Goal: Communication & Community: Answer question/provide support

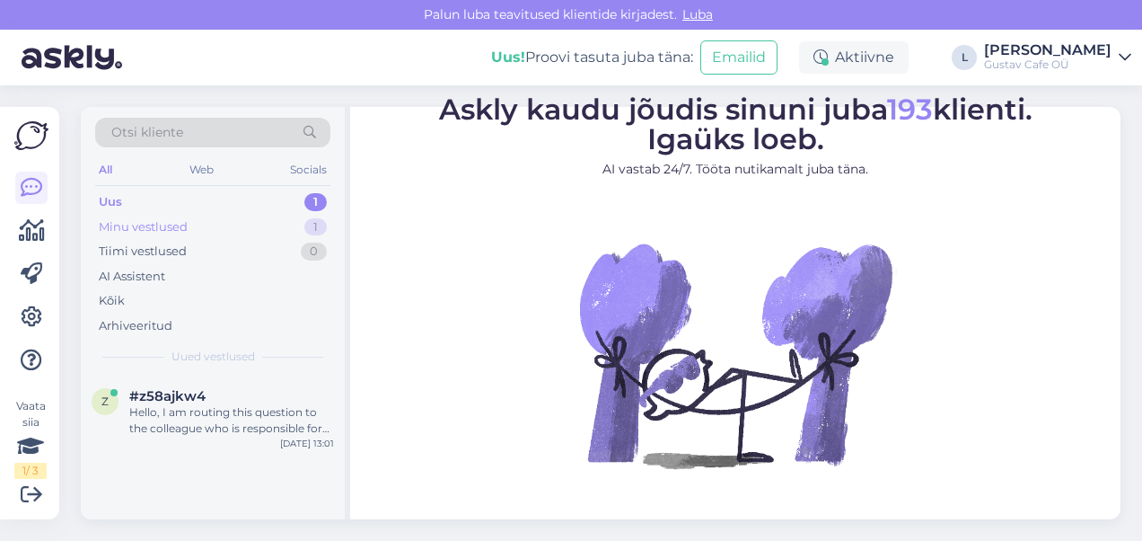
click at [226, 234] on div "Minu vestlused 1" at bounding box center [212, 227] width 235 height 25
click at [223, 194] on div "Uus 1" at bounding box center [212, 202] width 235 height 25
click at [214, 422] on div "Hello, I am routing this question to the colleague who is responsible for this …" at bounding box center [231, 420] width 205 height 32
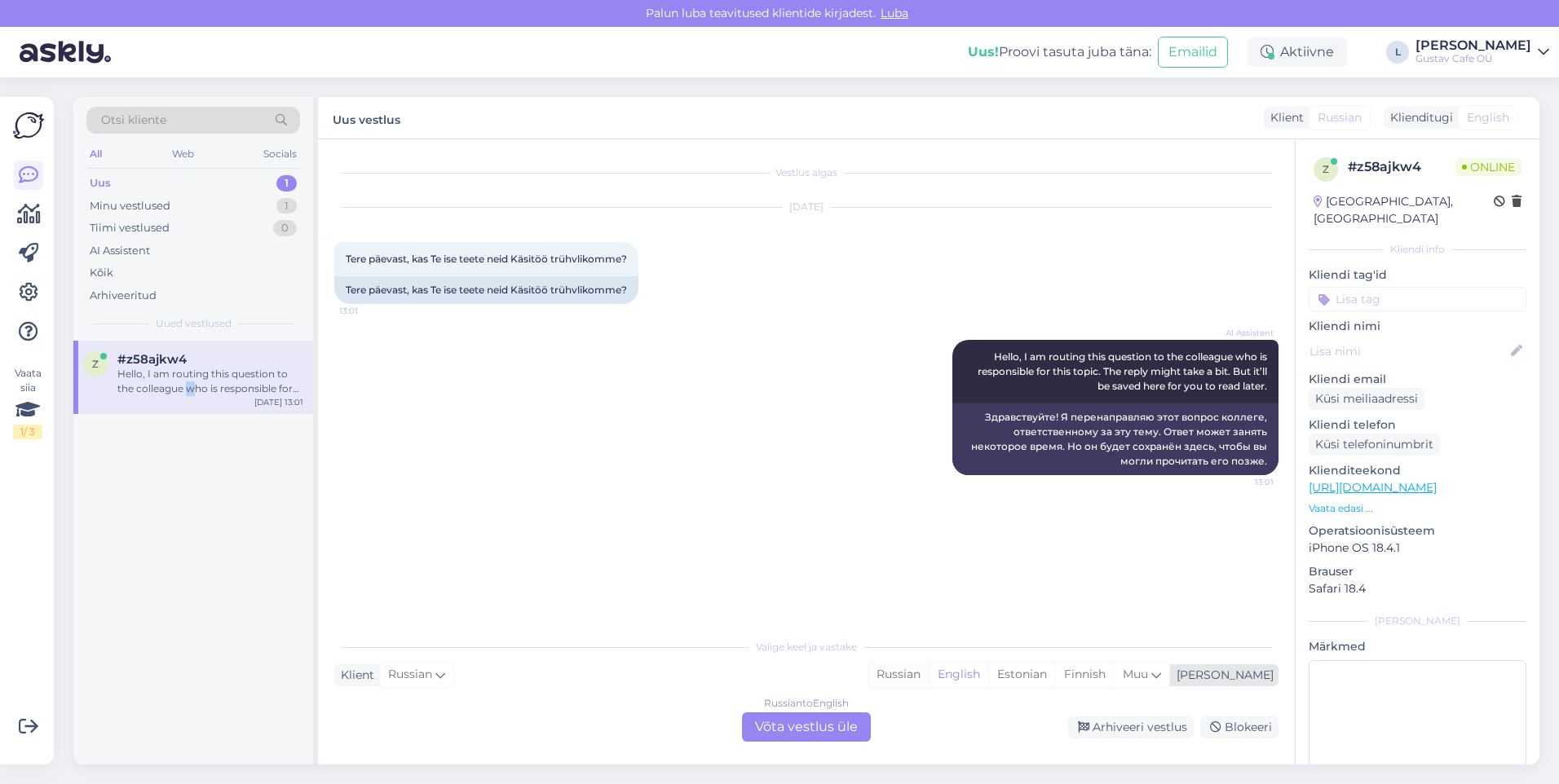
click at [929, 490] on div "Russian" at bounding box center [899, 674] width 60 height 24
click at [989, 490] on div "English" at bounding box center [959, 674] width 60 height 24
drag, startPoint x: 1077, startPoint y: 682, endPoint x: 1054, endPoint y: 683, distance: 23.0
click at [1037, 490] on div "Estonian" at bounding box center [1022, 674] width 67 height 24
click at [873, 490] on div "Russian to Estonian Võta vestlus üle" at bounding box center [806, 727] width 142 height 29
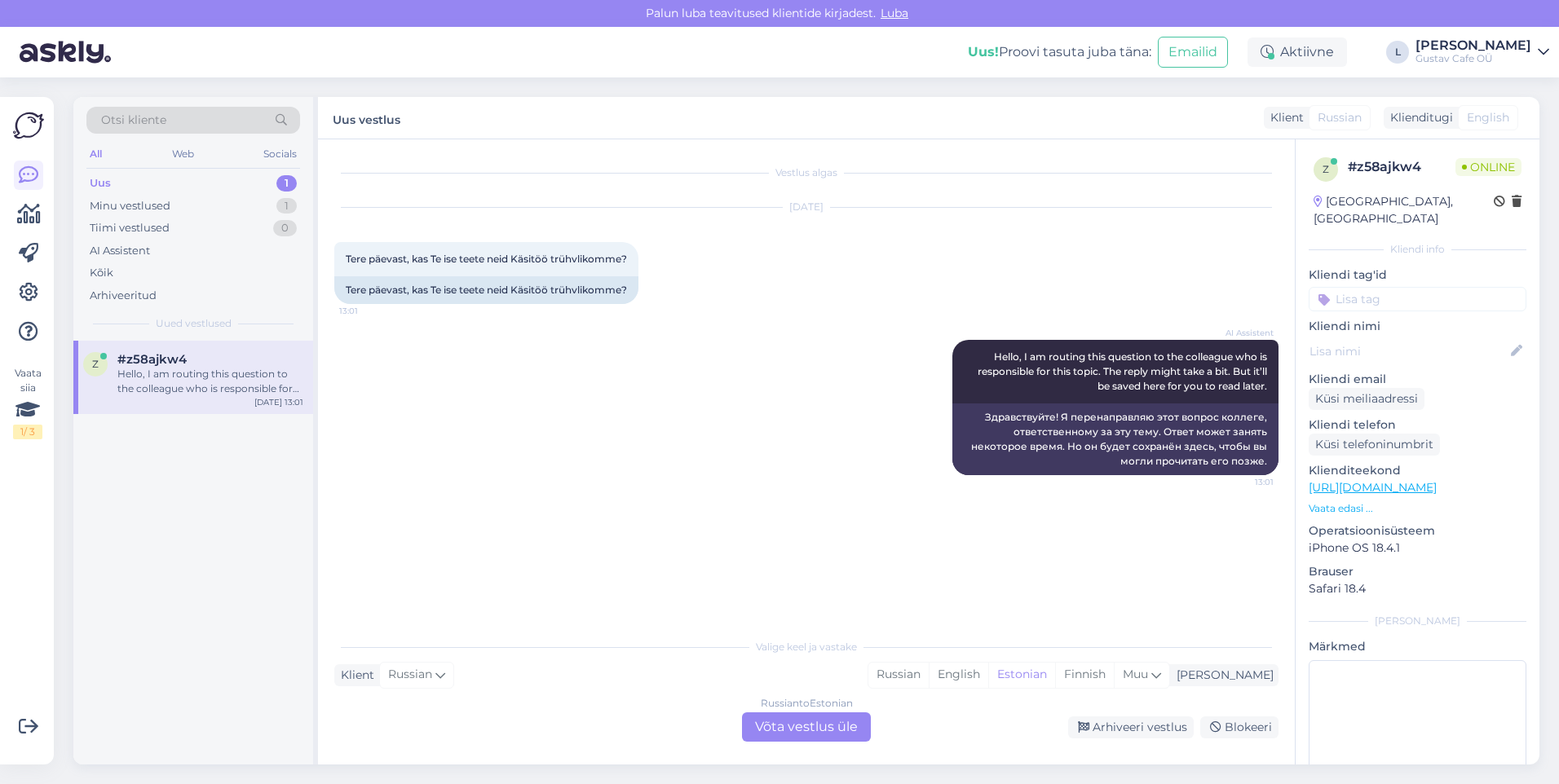
click at [848, 490] on div "Russian to Estonian Võta vestlus üle" at bounding box center [806, 727] width 129 height 29
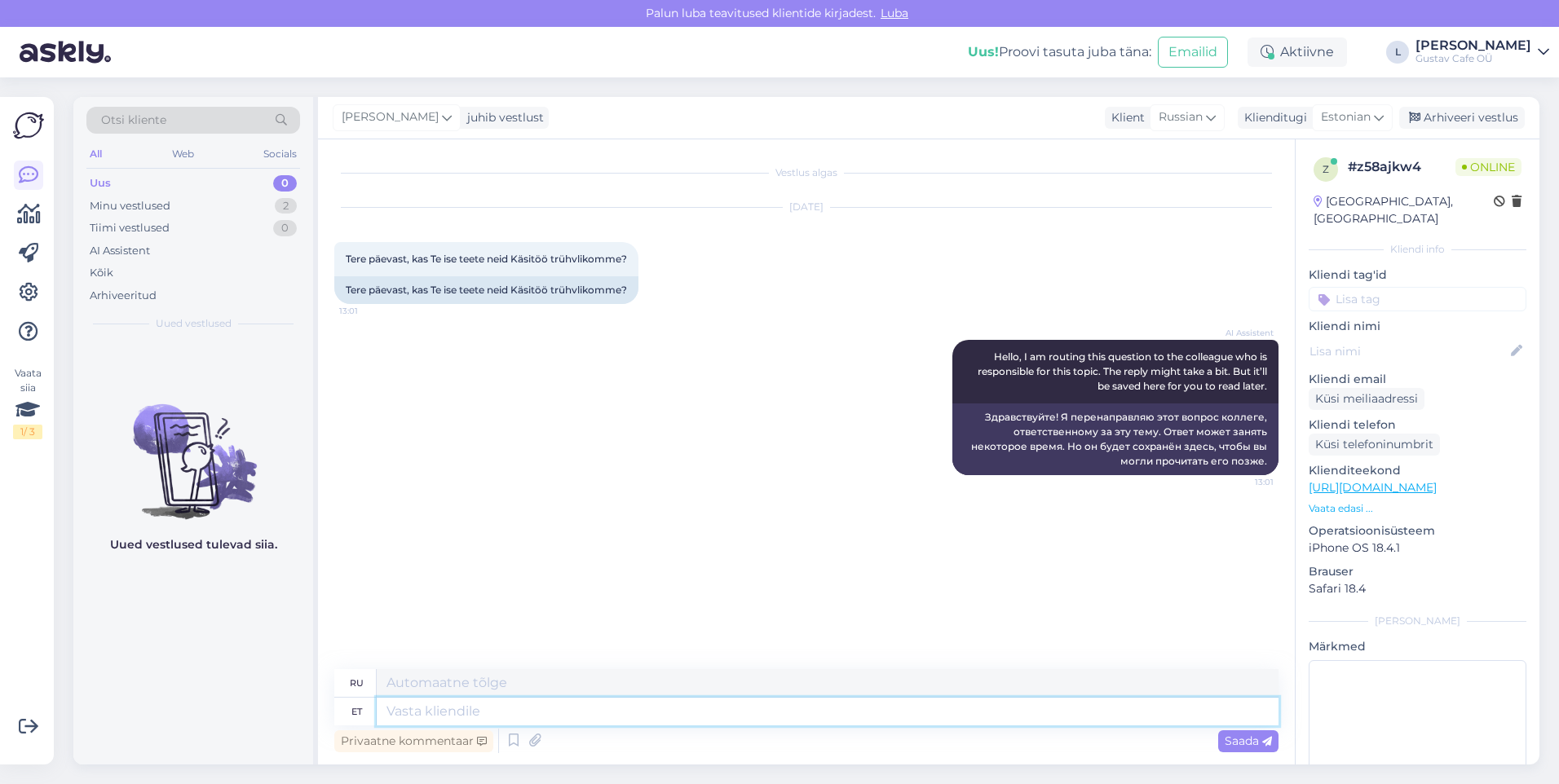
click at [755, 490] on textarea at bounding box center [827, 711] width 902 height 28
type textarea "Tervist!"
type textarea "Ваше здоровье!"
type textarea "Tervist! Ikka te"
type textarea "Ура! Всё ещё"
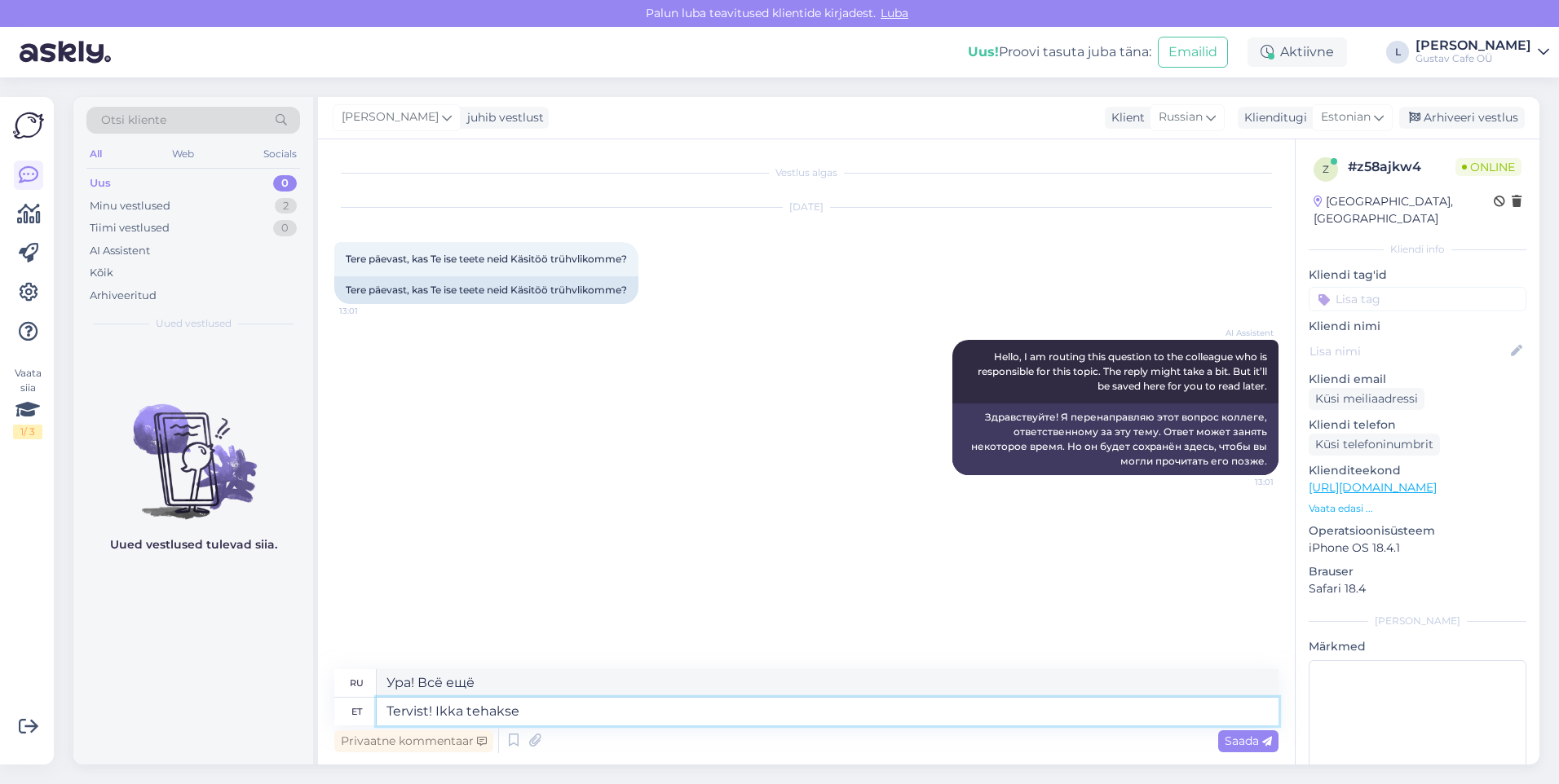
type textarea "Tervist! Ikka tehakse m"
type textarea "Ура! Всё ещё делаю это."
type textarea "Tervist! Ikka tehakse meie"
type textarea "Ура! Мы всё ещё продолжаем работу."
type textarea "Tervist! Ikka tehakse meie tehases ko"
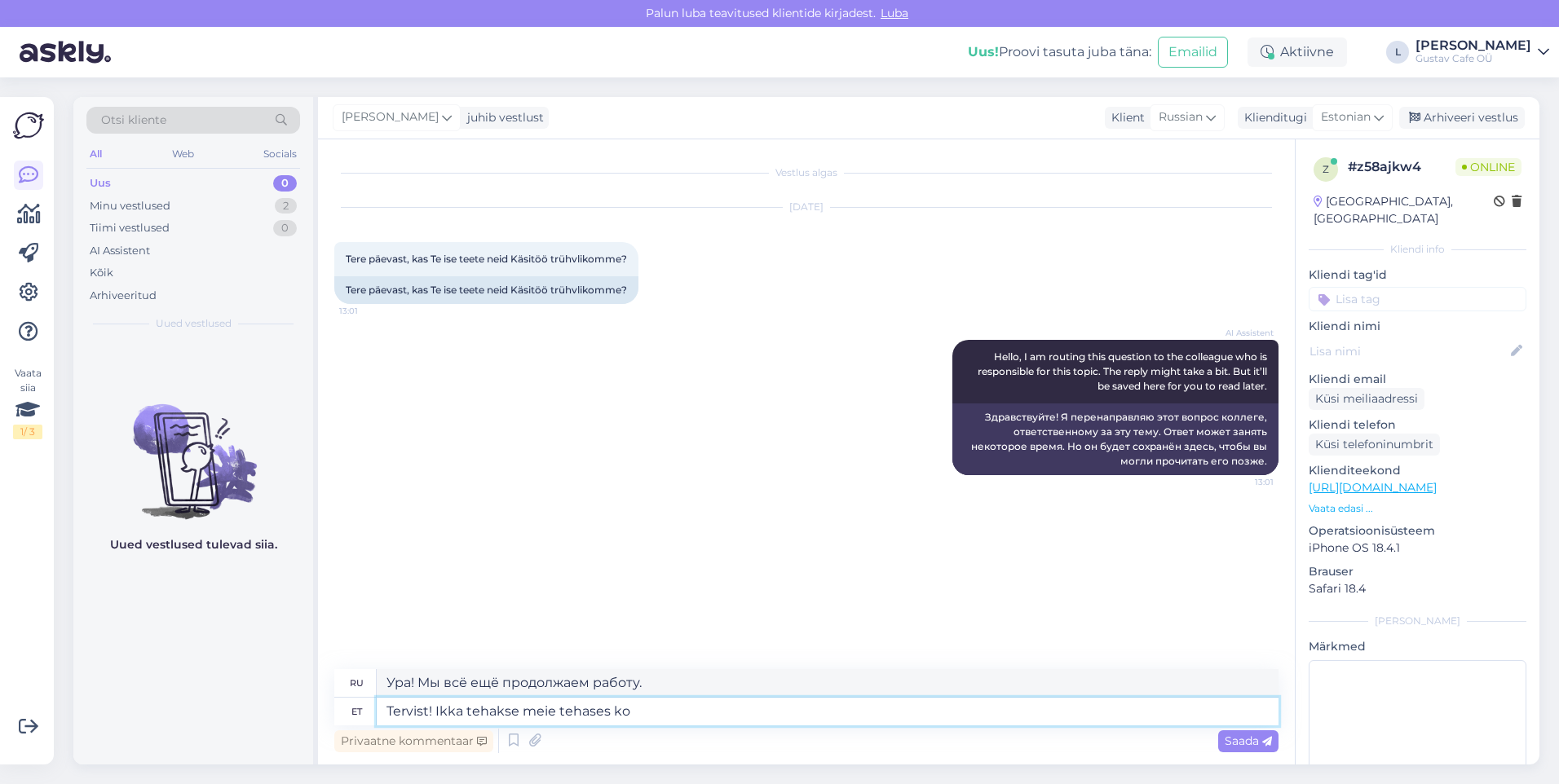
type textarea "Ура! Всё ещё производится на нашем заводе."
type textarea "Tervist! Ikka tehakse meie tehases kohapeal trühveldi is"
type textarea "Ура! На нашей фабрике трюфели всё ещё производятся!"
type textarea "Tervist! Ikka tehakse meie tehases kohapeal trühveldi ise."
type textarea "Ура! Мы всё ещё производим трюфели на нашей фабрике."
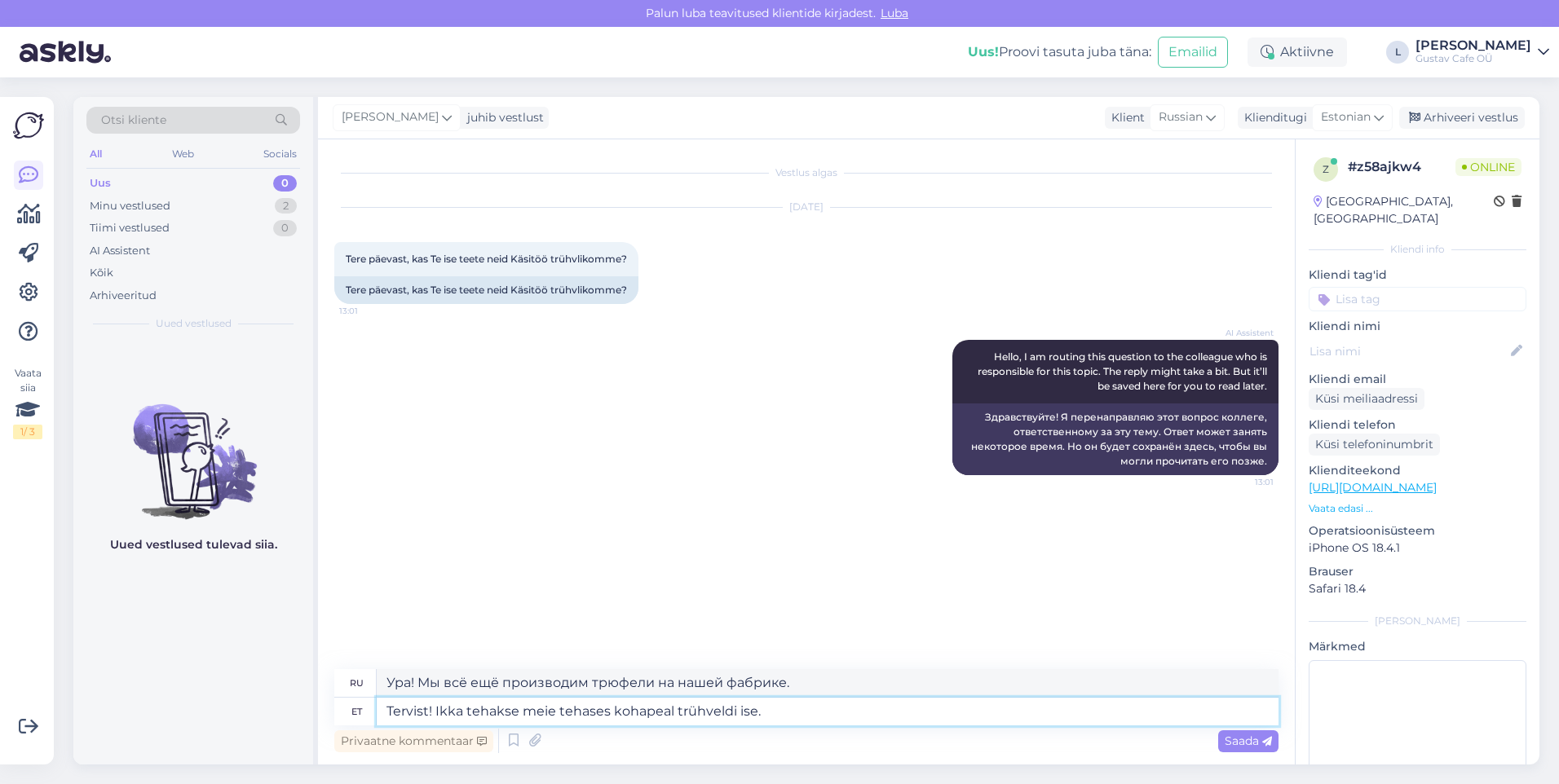
click at [437, 490] on textarea "Tervist! Ikka tehakse meie tehases kohapeal trühveldi ise." at bounding box center [827, 711] width 902 height 28
type textarea "Tervist! TäIkka tehakse meie tehases kohapeal trühveldi ise."
type textarea "Здравствуйте! Трюфель производится на нашей фабрике."
type textarea "Tervist! Tänan tIkka tehakse meie tehases kohapeal trühveldi ise."
type textarea "Здравствуйте! Сегодня трюфели по-прежнему производятся на нашей фабрике."
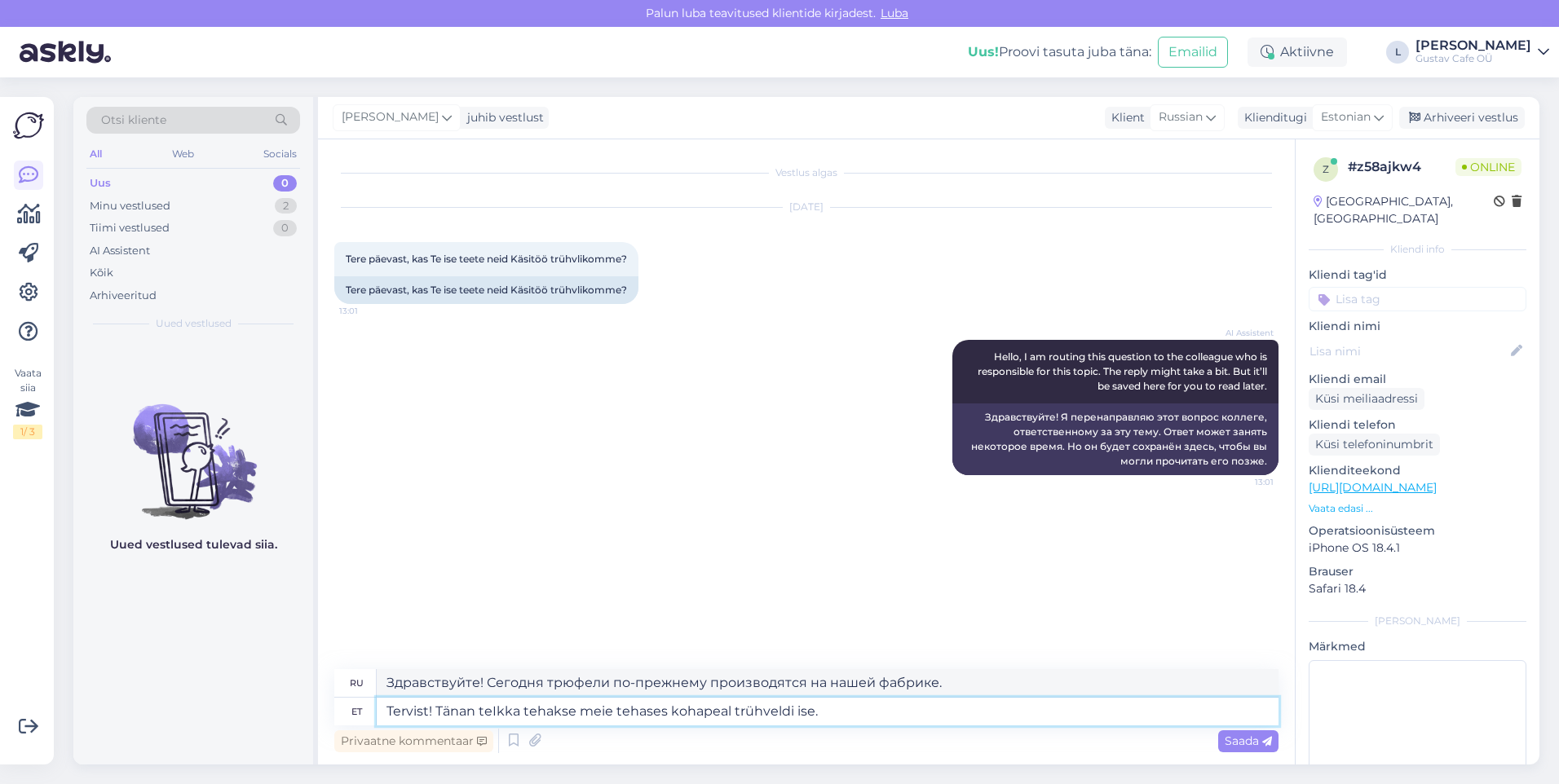
type textarea "Tervist! Tänan teiIkka tehakse meie tehases kohapeal trühveldi ise."
type textarea "Приветствую! [GEOGRAPHIC_DATA]. Мы всё ещё сами производим трюфели на нашей фаб…"
type textarea "Tervist! Tänan teidIkka tehakse meie tehases kohapeal trühveldi ise."
type textarea "Здравствуйте! [GEOGRAPHIC_DATA]. Мы даже трюфели сами делаем на нашей фабрике."
type textarea "Tervist! Tänan teid Ikka tehakse meie tehases kohapeal trühveldi ise."
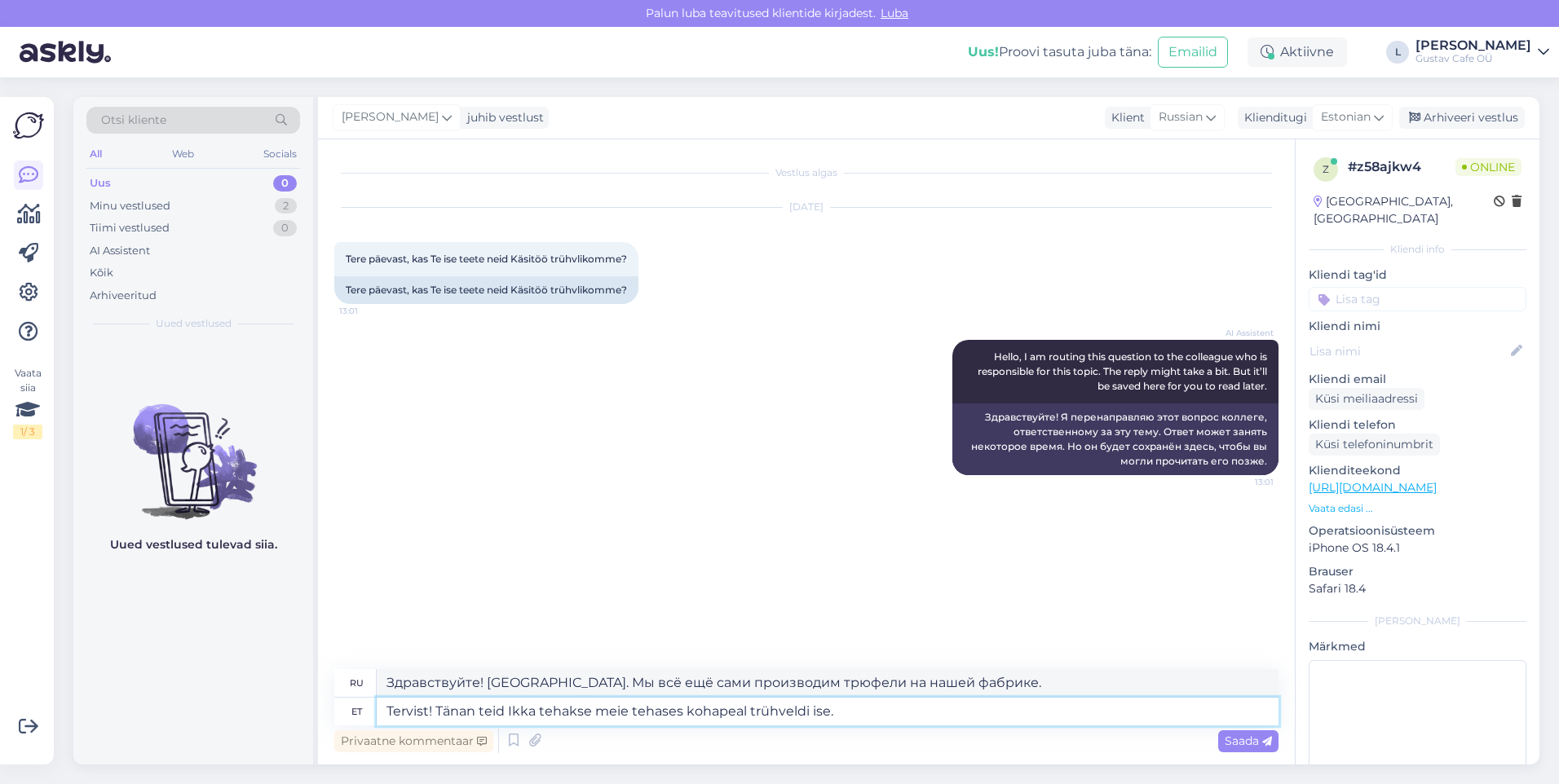
type textarea "Приветствую! [GEOGRAPHIC_DATA]. Мы всё ещё сами производим трюфели на нашей фаб…"
type textarea "Tervist! Tänan teid kIkka tehakse meie tehases kohapeal trühveldi ise."
type textarea "Здравствуйте! [GEOGRAPHIC_DATA]. Мы всё ещё сами производим трюфели на нашей фа…"
type textarea "Tervist! Tänan teid küIkka tehakse meie tehases kohapeal trühveldi ise."
type textarea "Здравствуйте! Спасибо, мы сами производим трюфели на нашей фабрике."
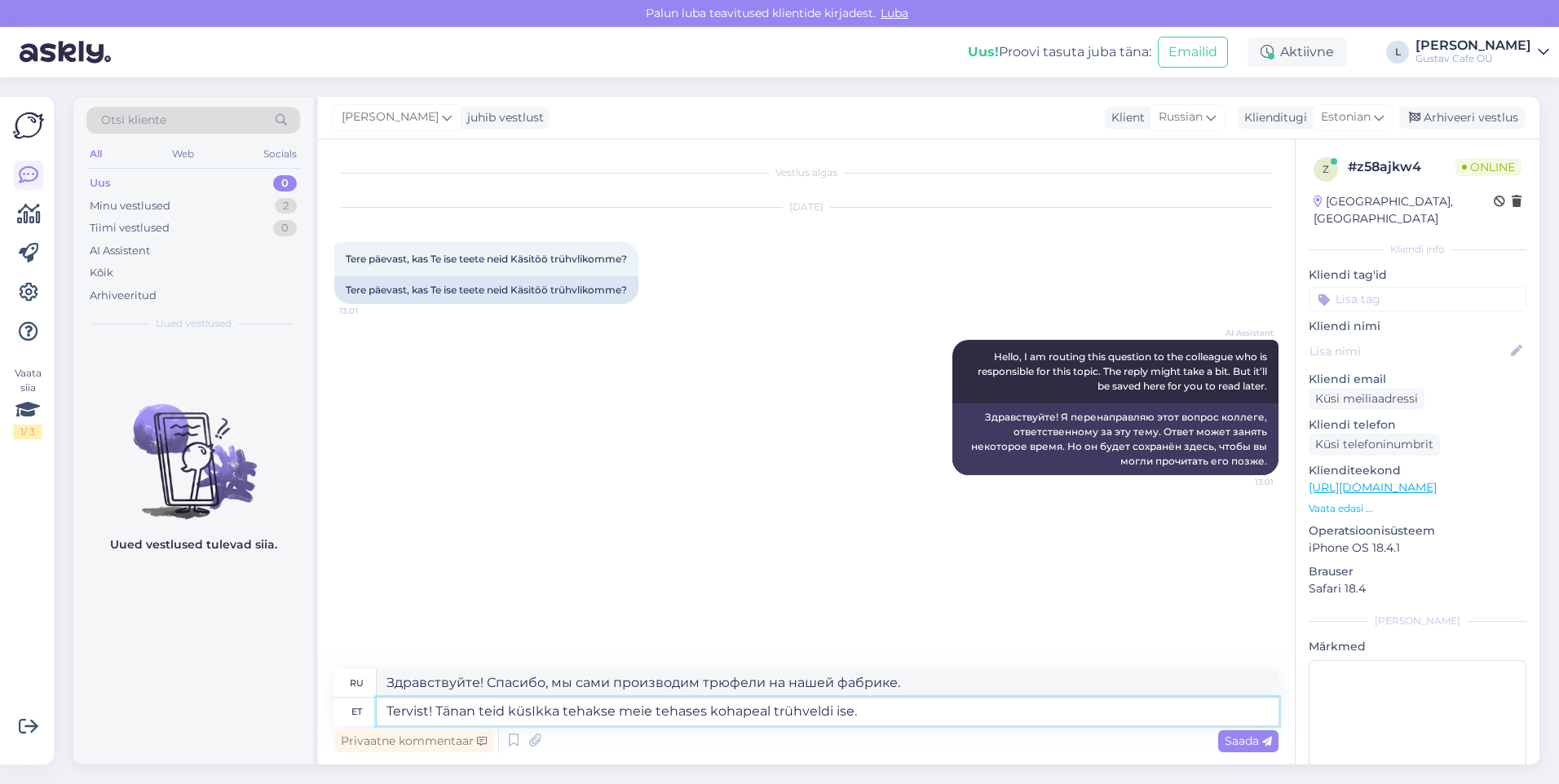
type textarea "Tervist! Tänan teid küsiIkka tehakse meie tehases kohapeal trühveldi ise."
type textarea "Здравствуйте! Спасибо за вопрос. Мы по-прежнему сами производим трюфели на наше…"
type textarea "Tervist! Tänan teid küsimIkka tehakse meie tehases kohapeal trühveldi ise."
type textarea "Здравствуйте! Спасибо за вопрос. Мы до сих пор сами производим трюфели на нашей…"
type textarea "Tervist! Tänan teid küsimusIkka tehakse meie tehases kohapeal trühveldi ise."
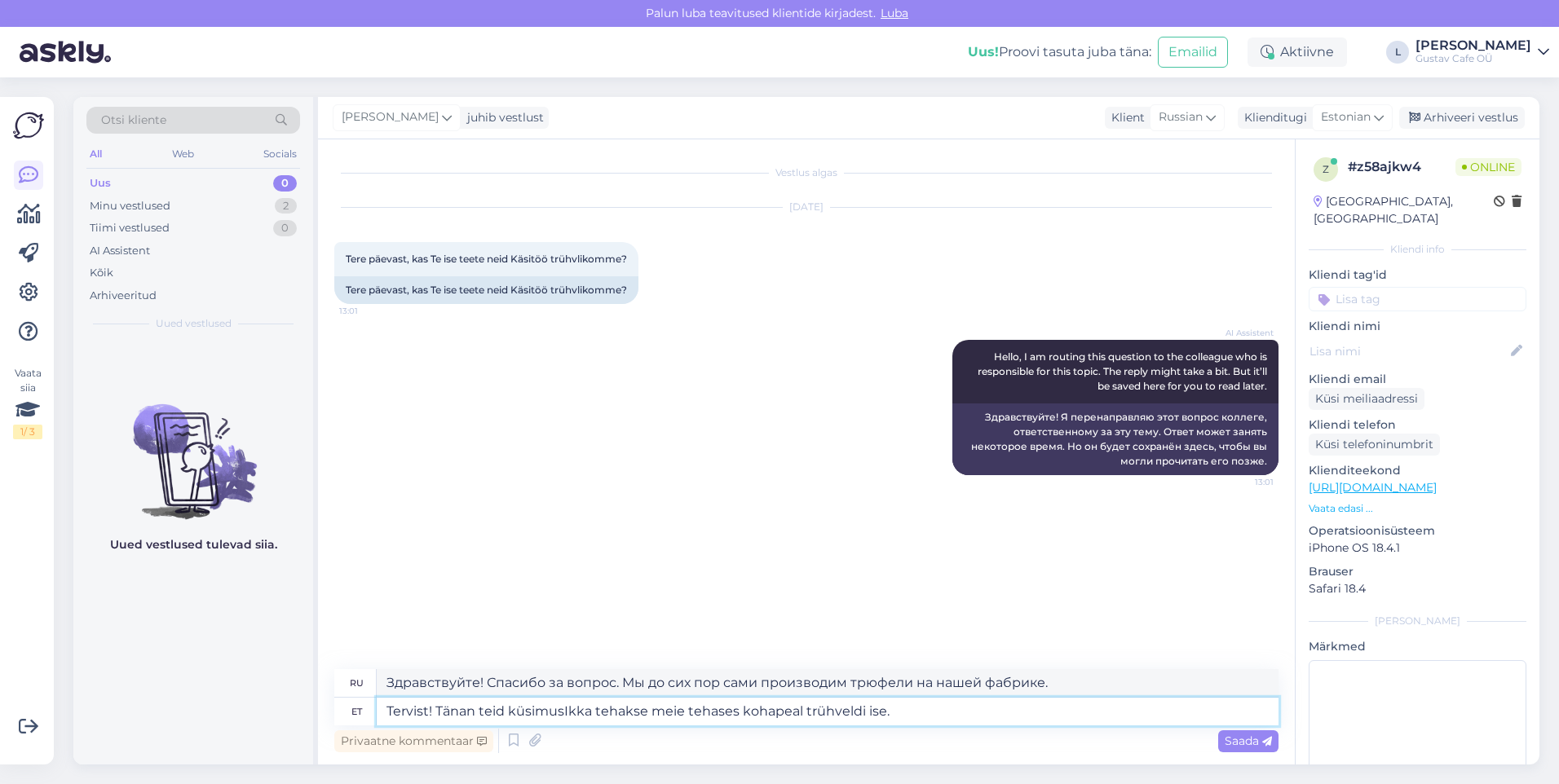
type textarea "Здравствуйте! Спасибо за ваш запрос. Мы по-прежнему сами производим трюфели на …"
type textarea "Tervist! Tänan teid küsimuse Ikka tehakse meie tehases kohapeal trühveldi ise."
type textarea "Здравствуйте! Спасибо за вопрос. Мы по-прежнему сами производим трюфели на наше…"
type textarea "Tervist! Tänan teid küsimuse eesIkka tehakse meie tehases kohapeal trühveldi is…"
type textarea "Здравствуйте! Спасибо за вопрос. Мы всё ещё производим трюфели на нашей фабрике?"
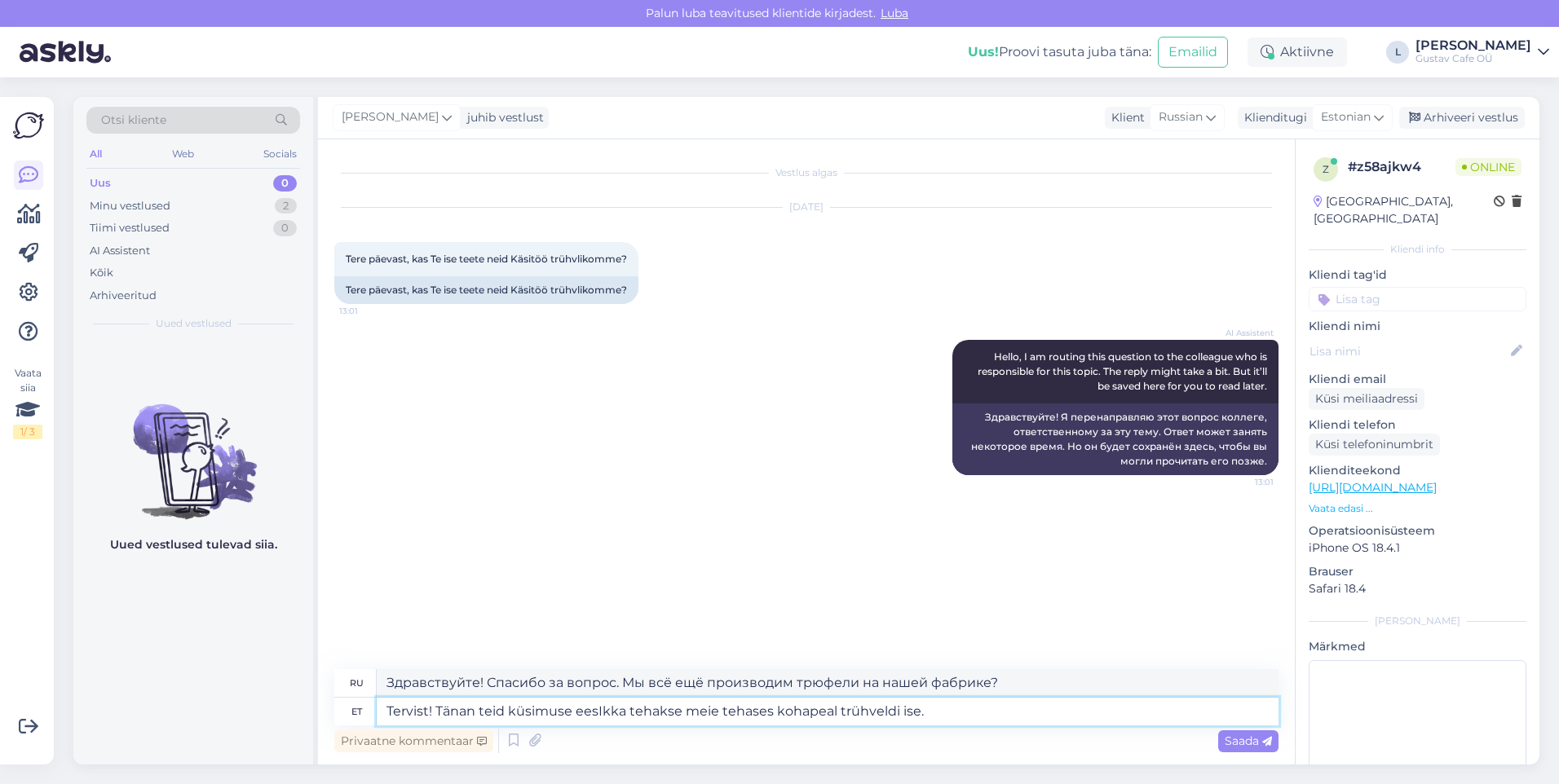
type textarea "Tervist! Tänan teid küsimuse eestIkka tehakse meie tehases kohapeal trühveldi i…"
type textarea "Здравствуйте! Спасибо за вопрос. Мы по-прежнему сами производим трюфели на наше…"
type textarea "Tervist! Tänan teid küsimuse eest. Ikka tehakse meie tehases kohapeal trühveldi…"
type textarea "Здравствуйте! Спасибо за вопрос. Мы по-прежнему сами производим трюфели на наше…"
click at [935, 490] on textarea "Tervist! Tänan teid küsimuse eest. Ikka tehakse meie tehases kohapeal trühveldi…" at bounding box center [827, 711] width 902 height 28
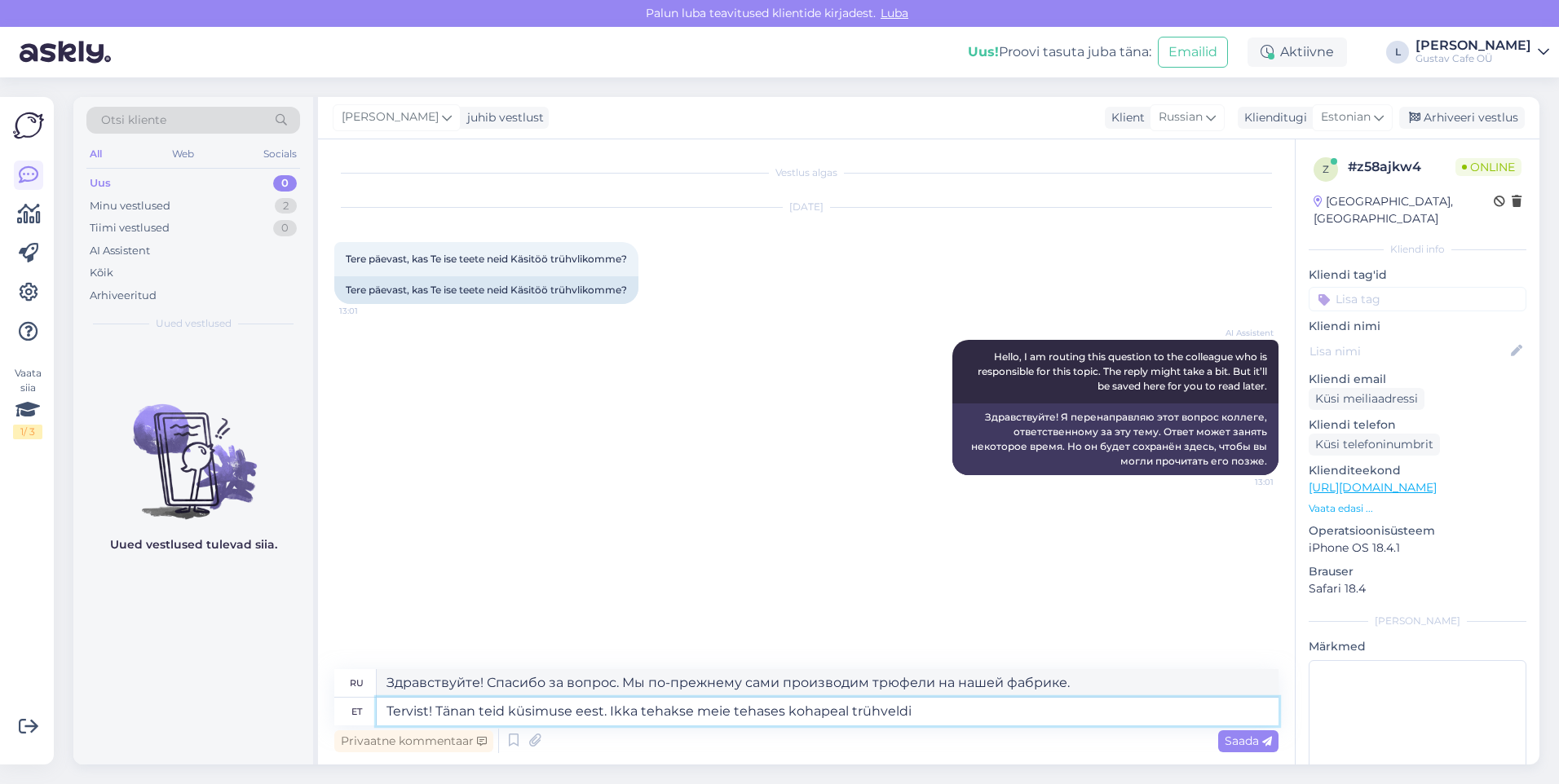
type textarea "Tervist! Tänan teid küsimuse eest. Ikka tehakse meie tehases kohapeal trühveld"
type textarea "Здравствуйте! Спасибо за вопрос. Мы всё ещё производим трюфели на нашей фабрике."
type textarea "Tervist! Tänan teid küsimuse eest. Ikka tehakse meie tehases kohapeal trühveleid"
type textarea "Здравствуйте! Спасибо за вопрос. Мы всё ещё производим трюфельный хлеб на нашей…"
type textarea "Tervist! Tänan teid küsimuse eest. Ikka tehakse meie tehases kohapeal trühvelei…"
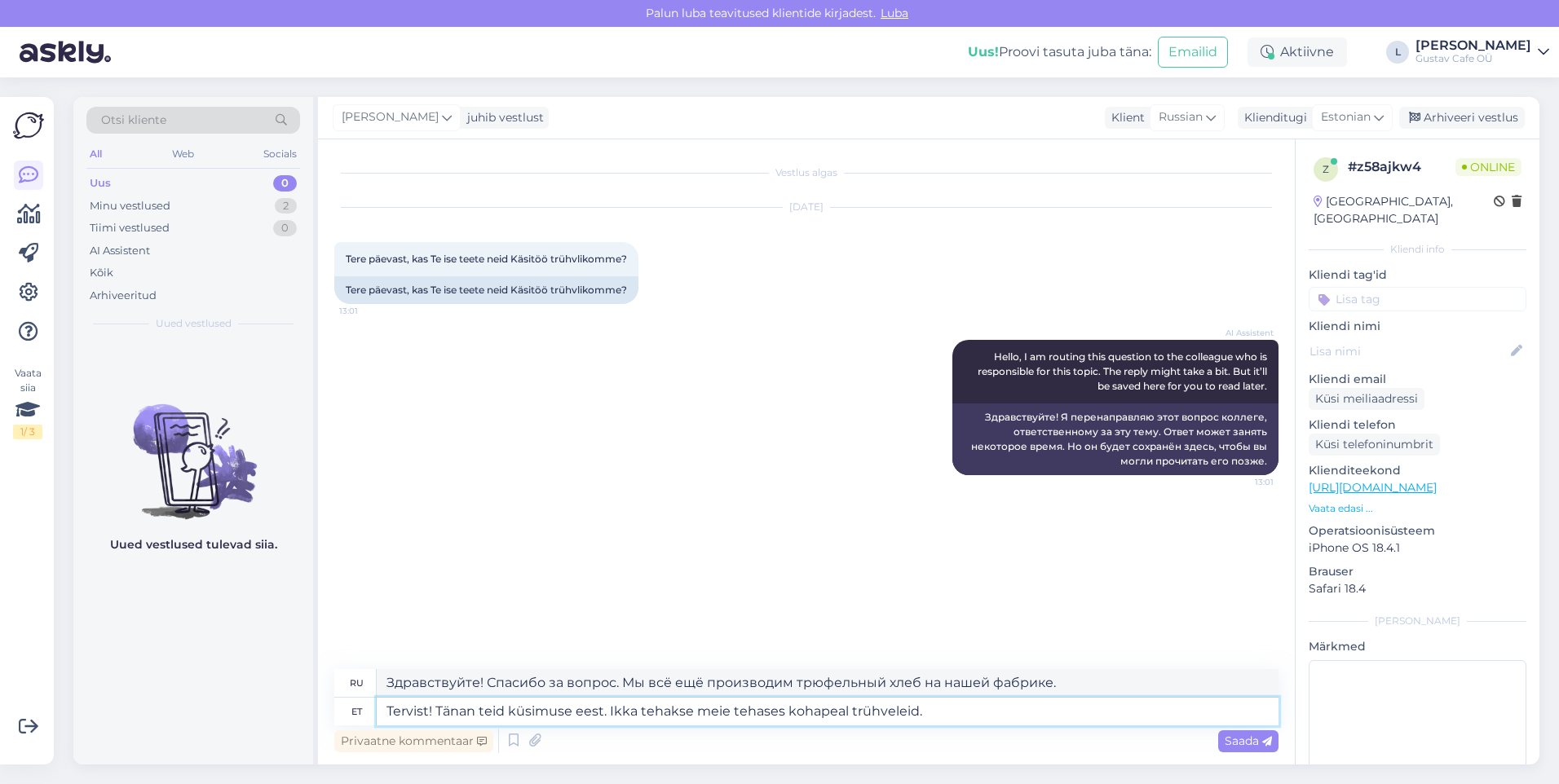
type textarea "Здравствуйте! Спасибо за вопрос. Мы всё ещё производим трюфели на нашей фабрике."
type textarea "Tervist! Tänan teid küsimuse eest. Ikka tehakse meie tehases kohapeal trühvelei…"
type textarea "Здравствуйте! Спасибо за ваш вопрос. Мы всё ещё производим трюфели на нашей фаб…"
type textarea "Tervist! Tänan teid küsimuse eest. Ikka tehakse meie tehases kohapeal trühvelei…"
type textarea "Здравствуйте! Спасибо за ваш вопрос. Мы всё ещё производим трюфели на нашей фаб…"
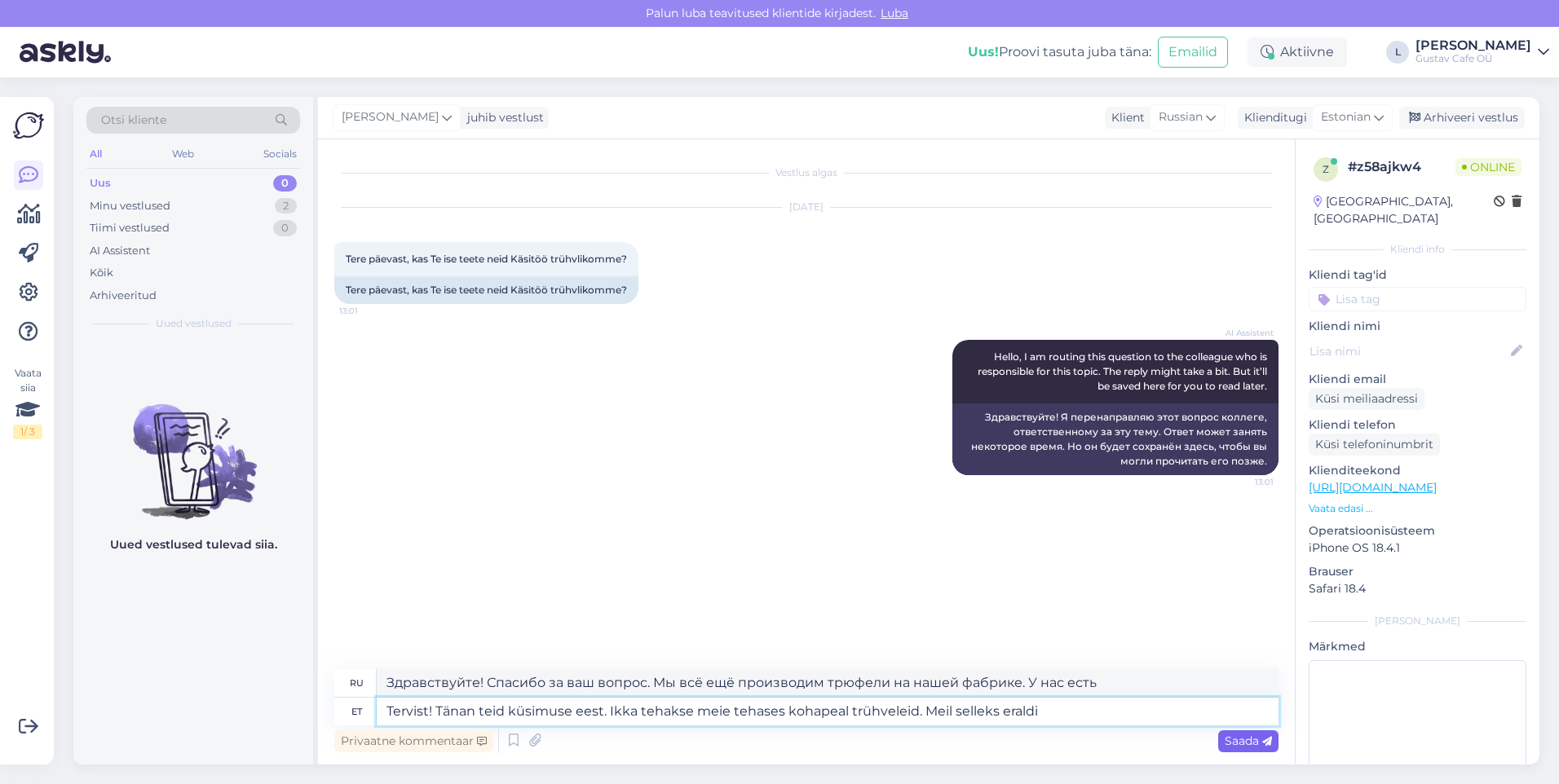
type textarea "Tervist! Tänan teid küsimuse eest. Ikka tehakse meie tehases kohapeal trühvelei…"
type textarea "Здравствуйте! Спасибо за ваш вопрос. Мы всё ещё производим трюфели на нашей фаб…"
type textarea "Tervist! Tänan teid küsimuse eest. Ikka tehakse meie tehases kohapeal trühvelei…"
type textarea "Здравствуйте! Спасибо за ваш вопрос. Мы всё ещё производим трюфели на нашей фаб…"
type textarea "Tervist! Tänan teid küsimuse eest. Ikka tehakse meie tehases kohapeal trühvelei…"
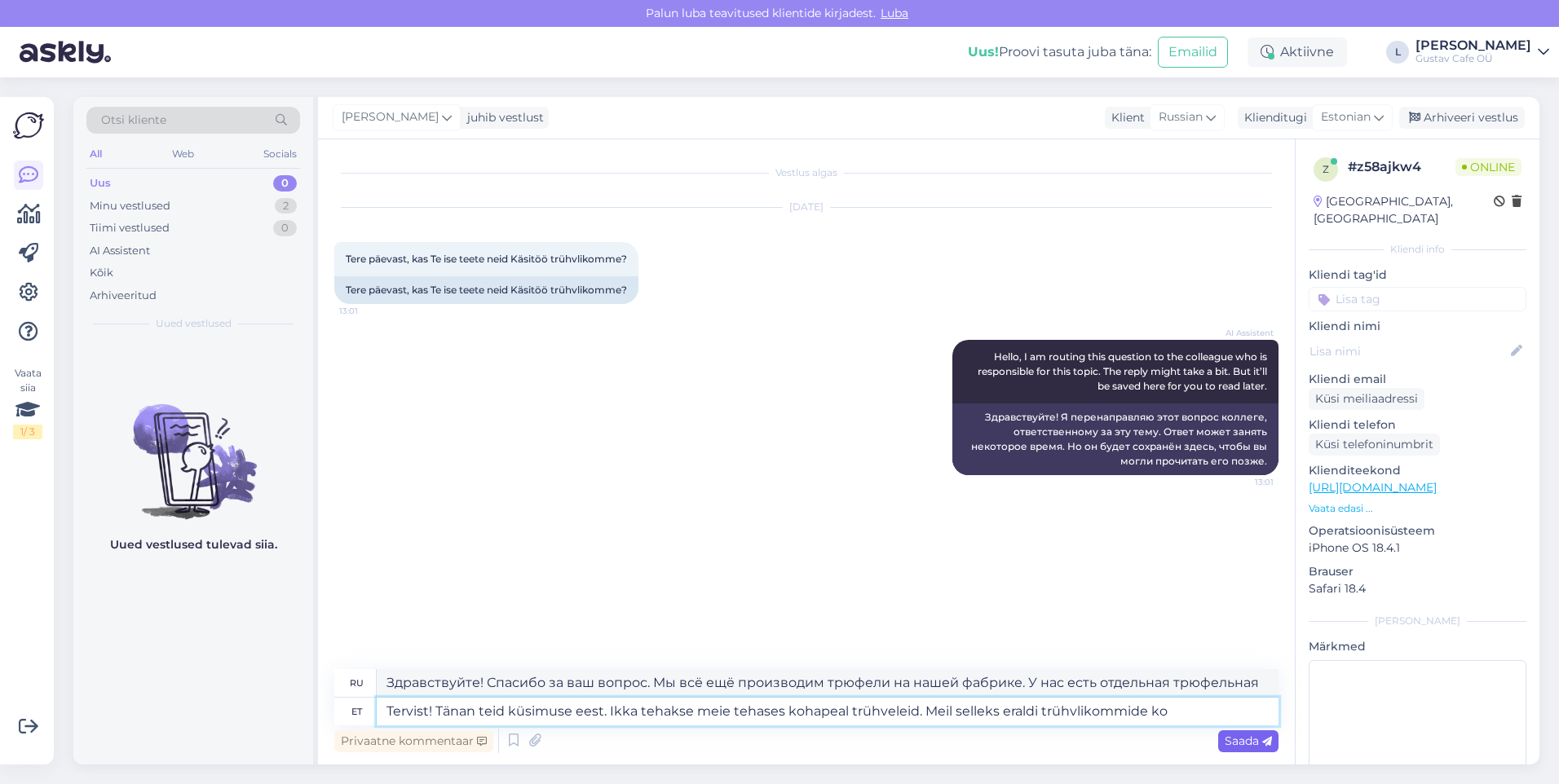
type textarea "Здравствуйте! Спасибо за вопрос. Мы всё ещё производим трюфели на нашей фабрике…"
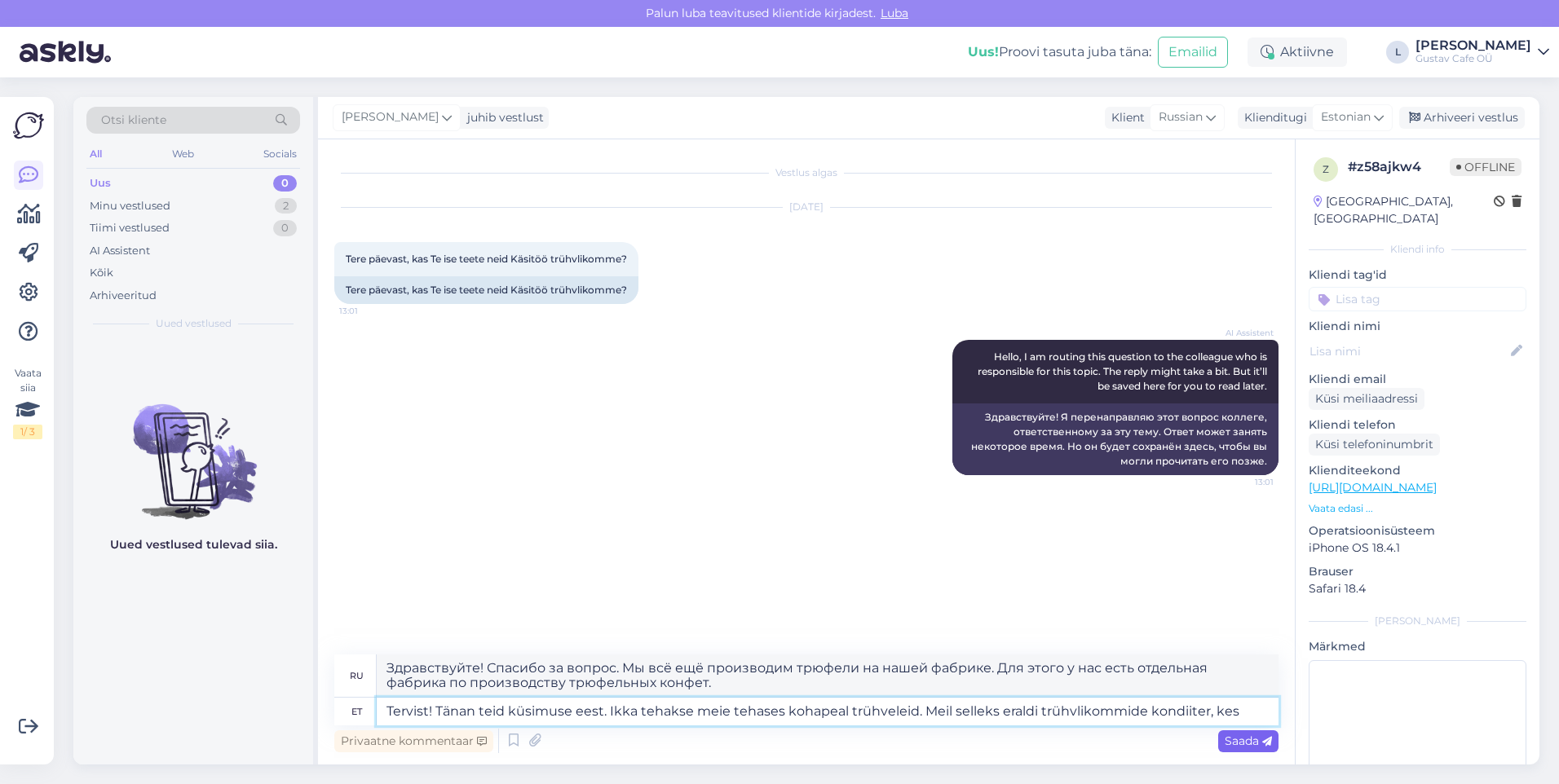
type textarea "Tervist! Tänan teid küsimuse eest. Ikka tehakse meie tehases kohapeal trühvelei…"
type textarea "Здравствуйте! Спасибо за ваш вопрос. Мы всё ещё производим трюфели на нашей фаб…"
type textarea "Tervist! Tänan teid küsimuse eest. Ikka tehakse meie tehases kohapeal trühvelei…"
type textarea "Здравствуйте! Спасибо за ваш вопрос. Мы всё ещё делаем трюфели на нашей фабрике…"
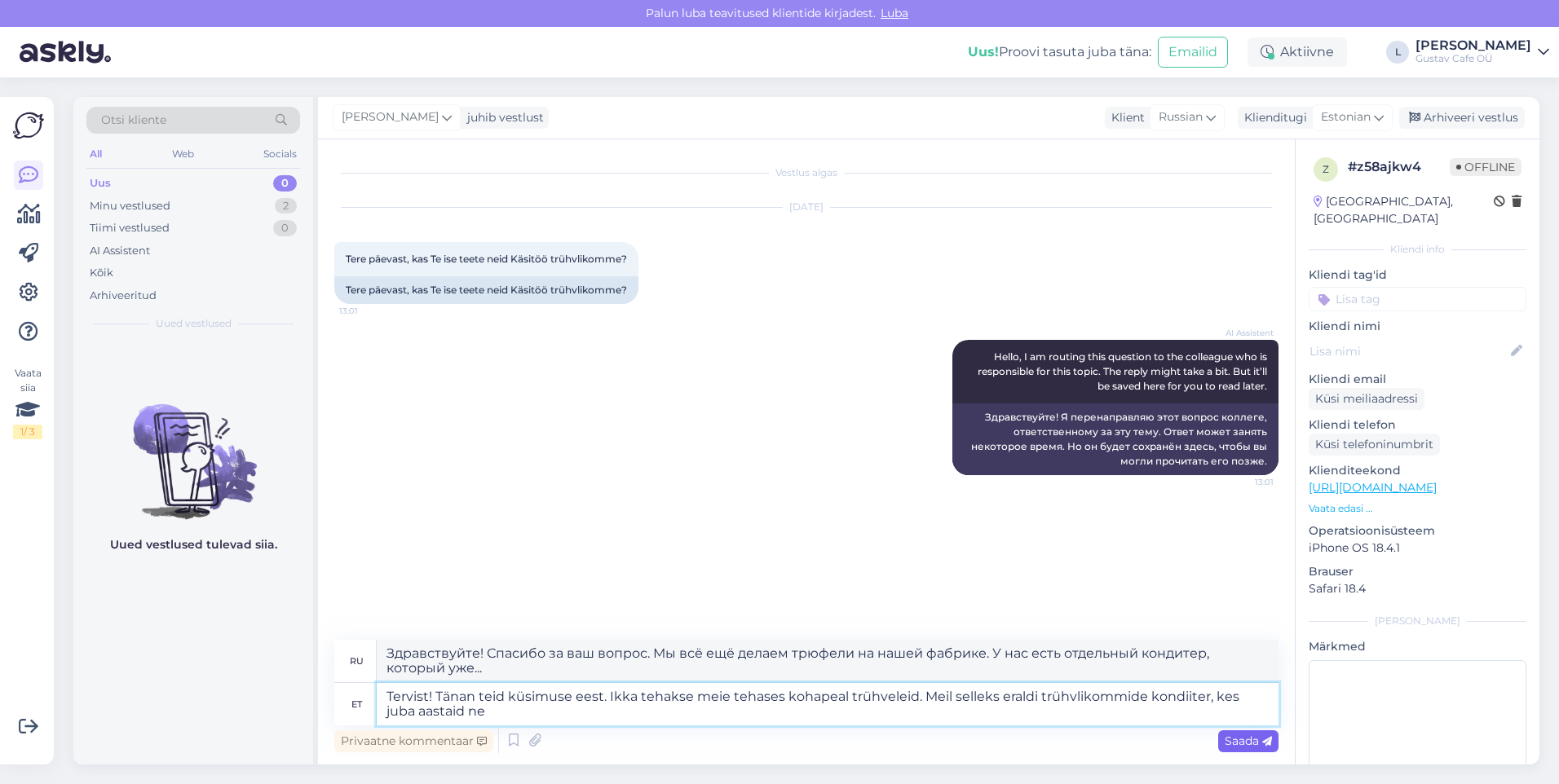
type textarea "Tervist! Tänan teid küsimuse eest. Ikka tehakse meie tehases kohapeal trühvelei…"
type textarea "Здравствуйте! Спасибо за ваш вопрос. Мы всё ещё производим трюфели на нашей фаб…"
type textarea "Tervist! Tänan teid küsimuse eest. Ikka tehakse meie tehases kohapeal trühvelei…"
type textarea "Здравствуйте! Спасибо за ваш вопрос. Мы всё ещё делаем трюфели на нашей фабрике…"
type textarea "Tervist! Tänan teid küsimuse eest. Ikka tehakse meie tehases kohapeal trühvelei…"
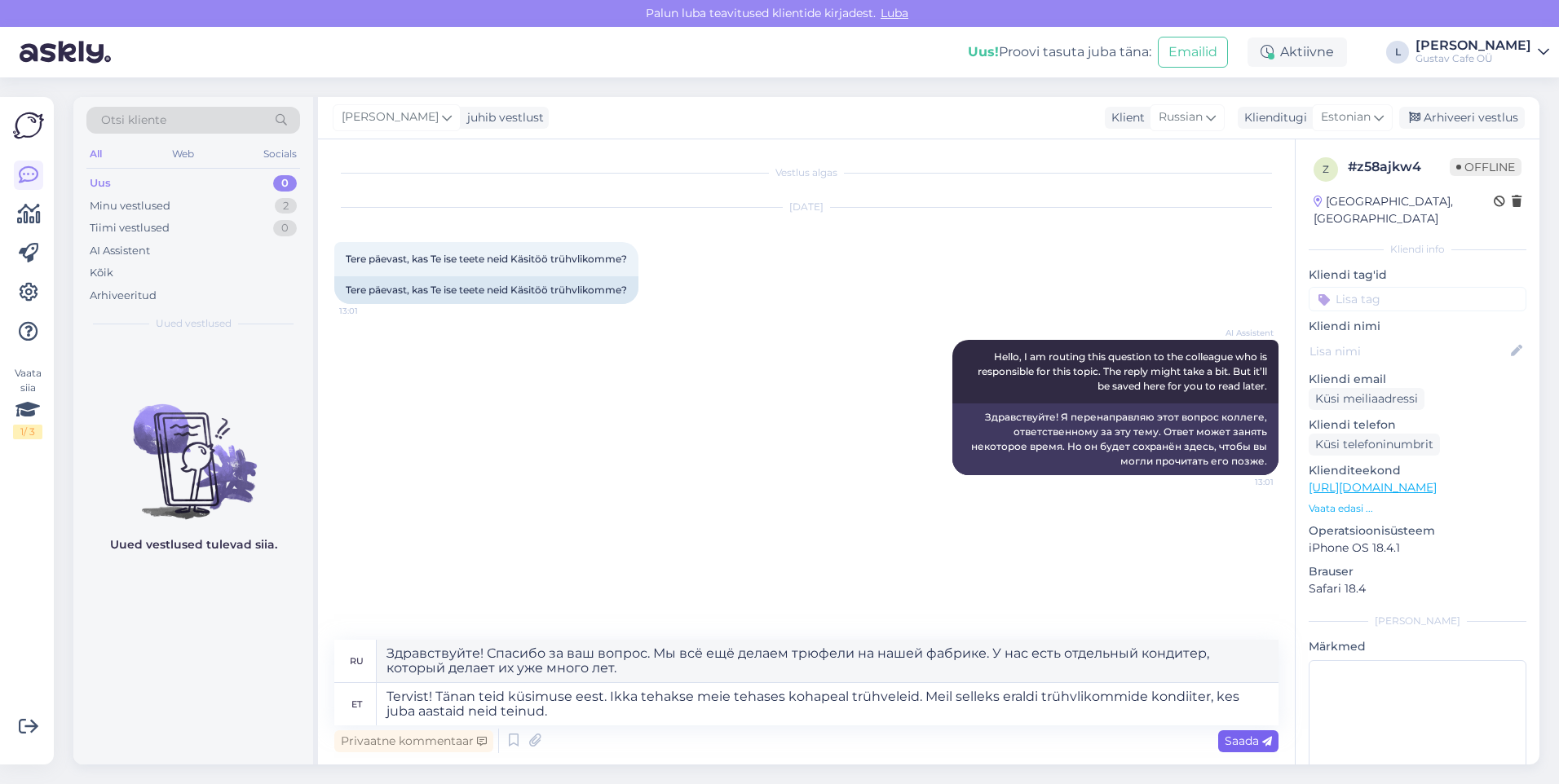
click at [1037, 490] on span "Saada" at bounding box center [1248, 740] width 47 height 15
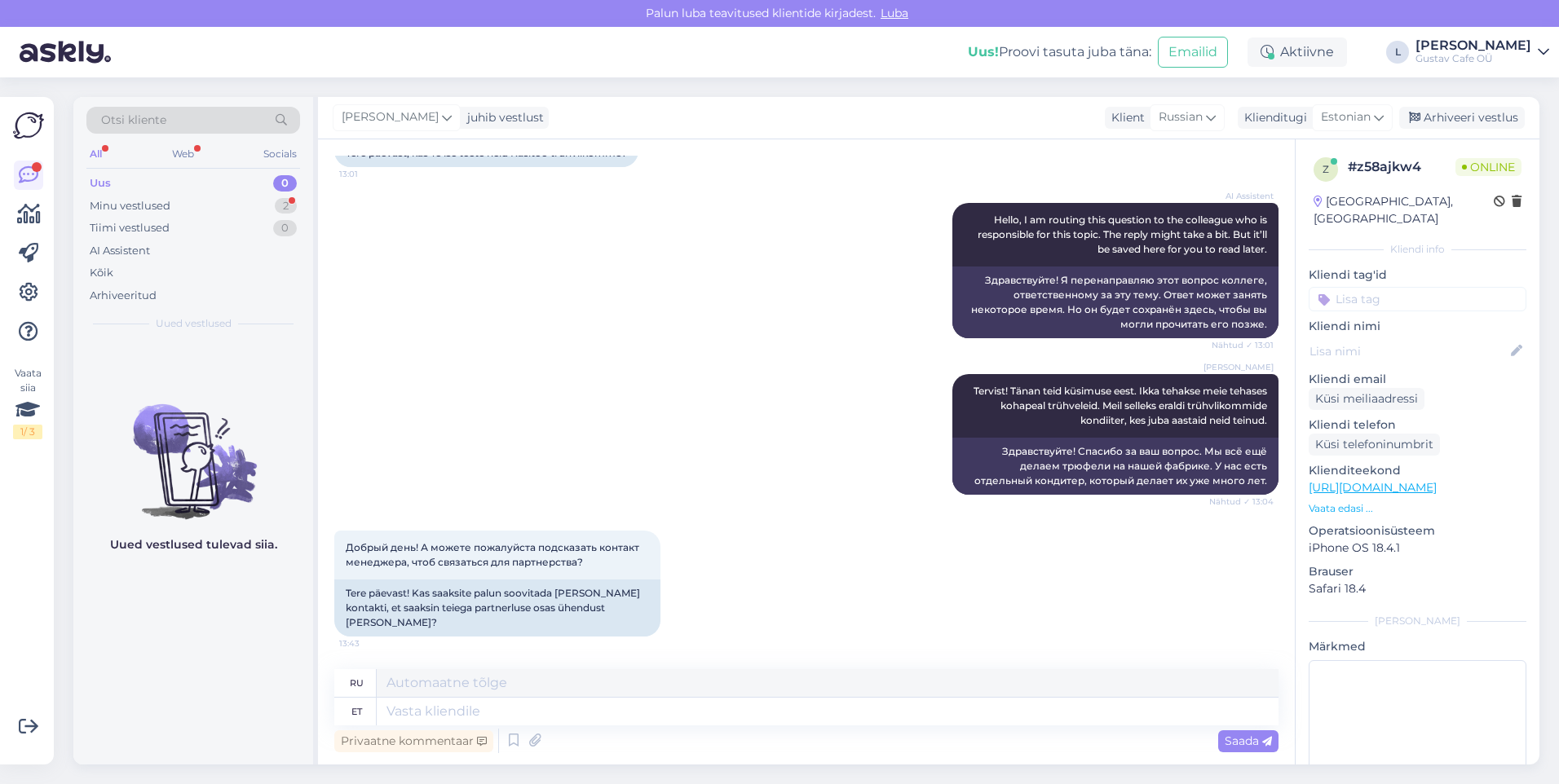
scroll to position [122, 0]
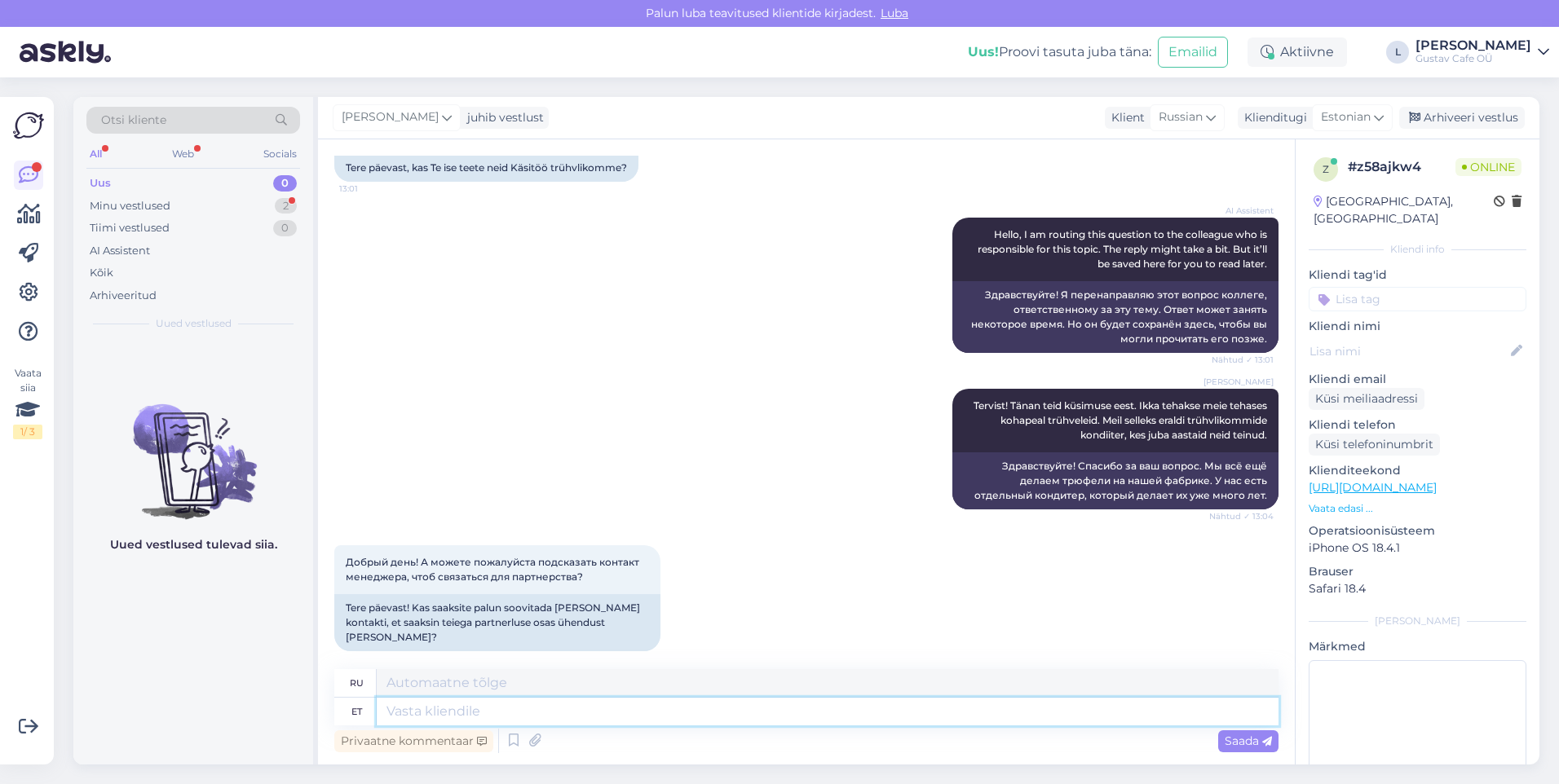
click at [485, 490] on textarea at bounding box center [827, 711] width 902 height 28
paste textarea "[PERSON_NAME] [PERSON_NAME] juht [EMAIL_ADDRESS][DOMAIN_NAME] [PHONE_NUMBER]"
type textarea "[PERSON_NAME] [PERSON_NAME] juht [EMAIL_ADDRESS][DOMAIN_NAME] [PHONE_NUMBER]"
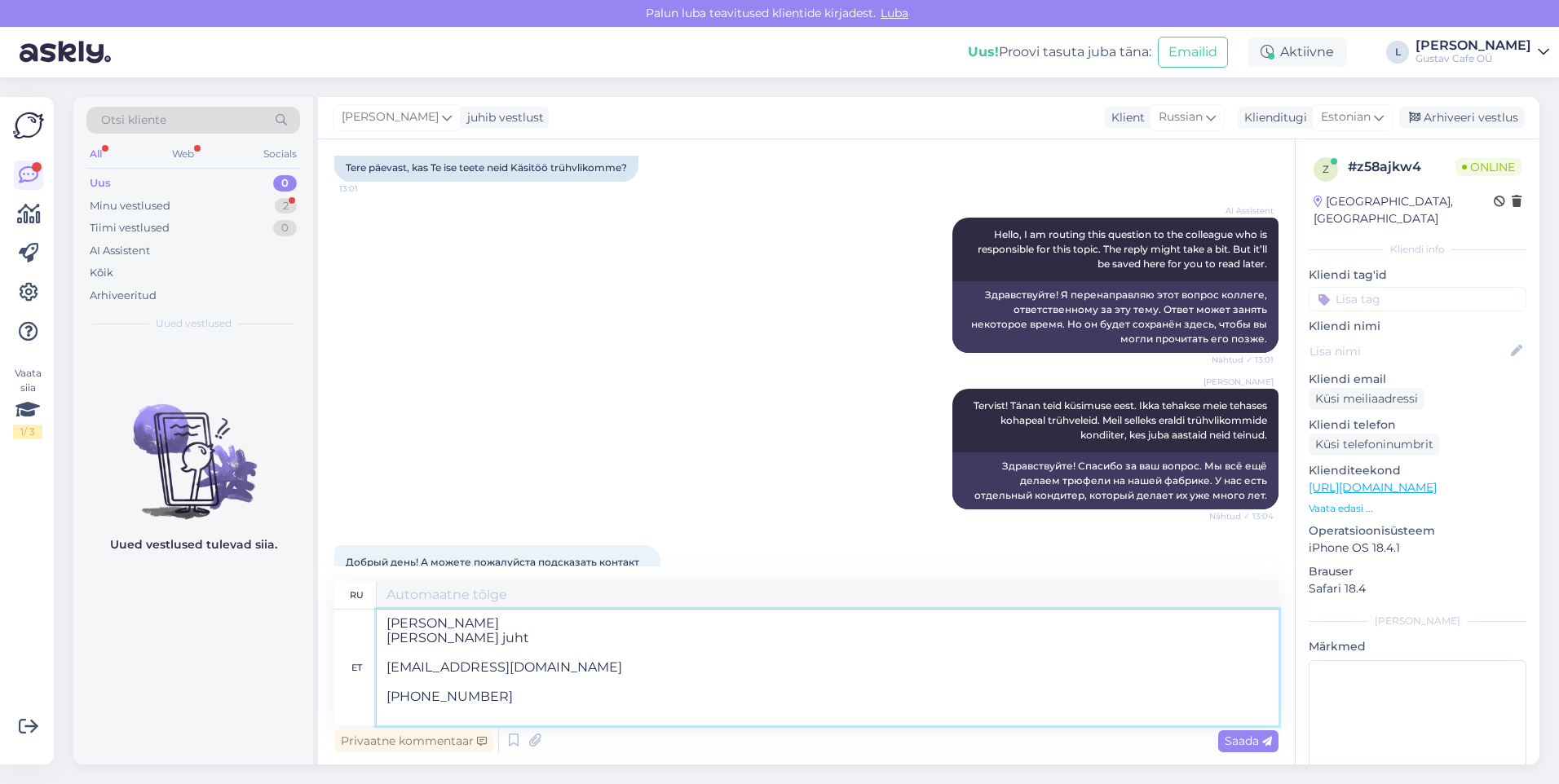
scroll to position [211, 0]
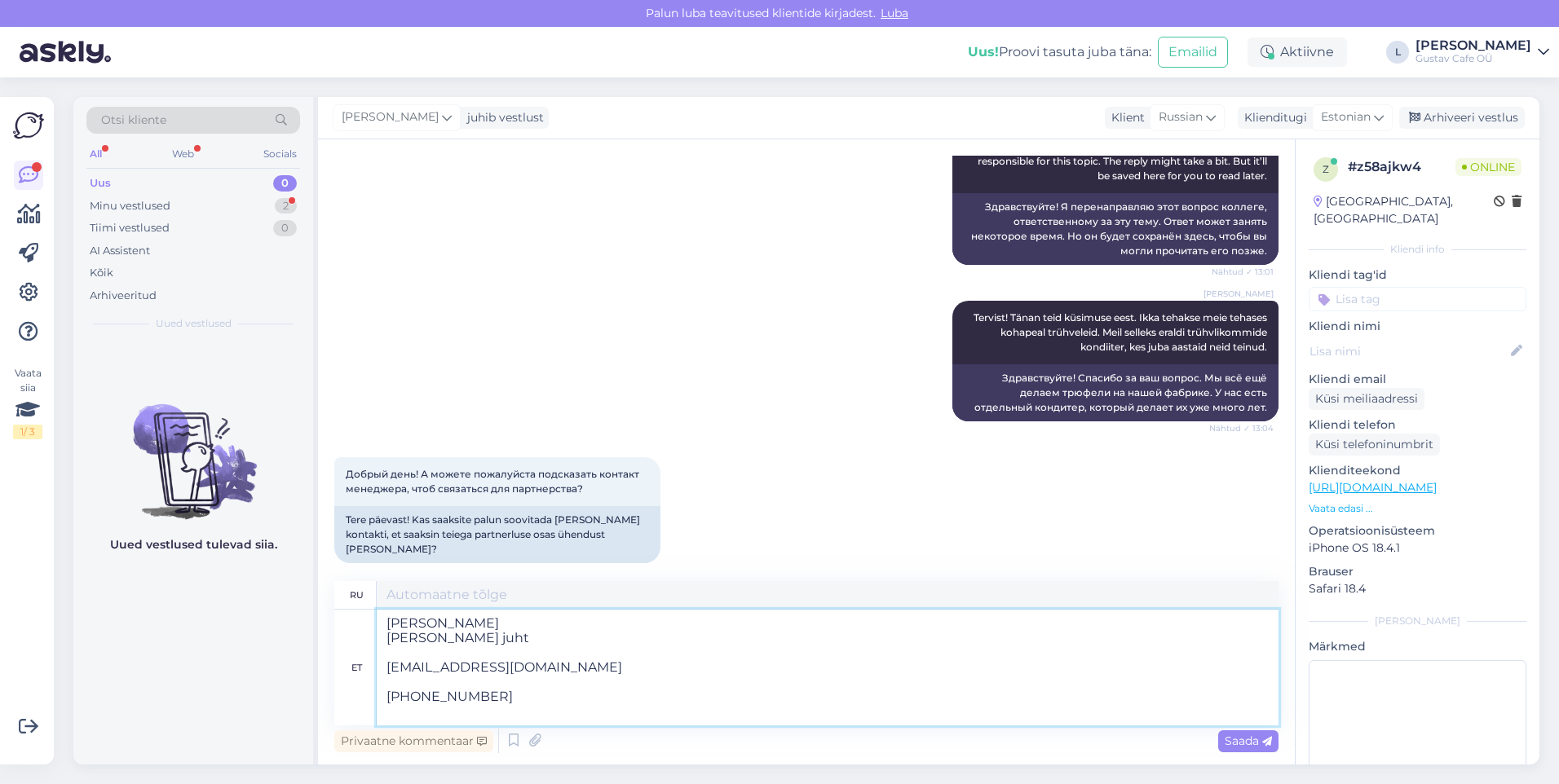
type textarea "[PERSON_NAME] [PERSON_NAME] Руководитель отдела продаж [EMAIL_ADDRESS][DOMAIN_N…"
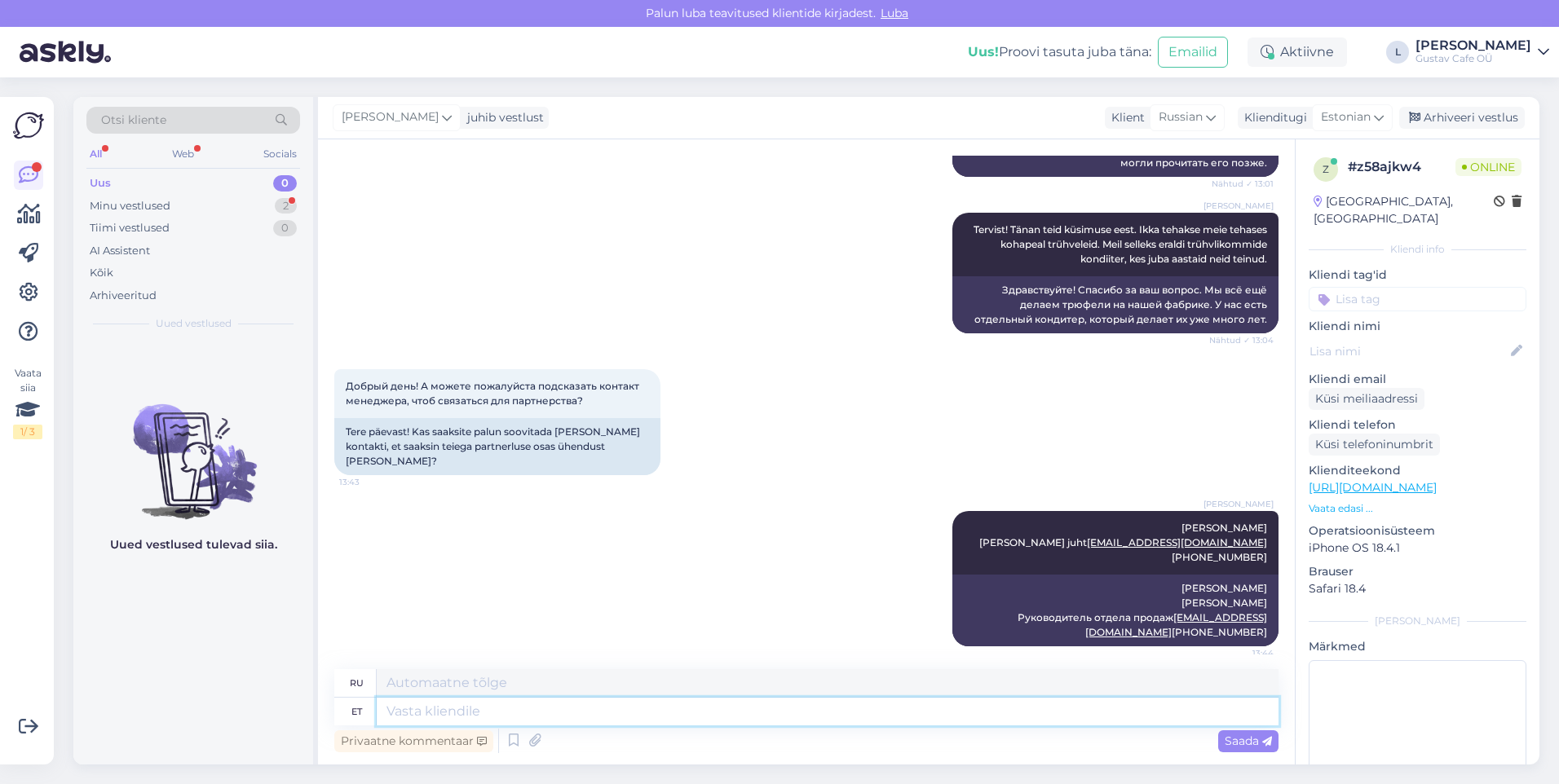
scroll to position [396, 0]
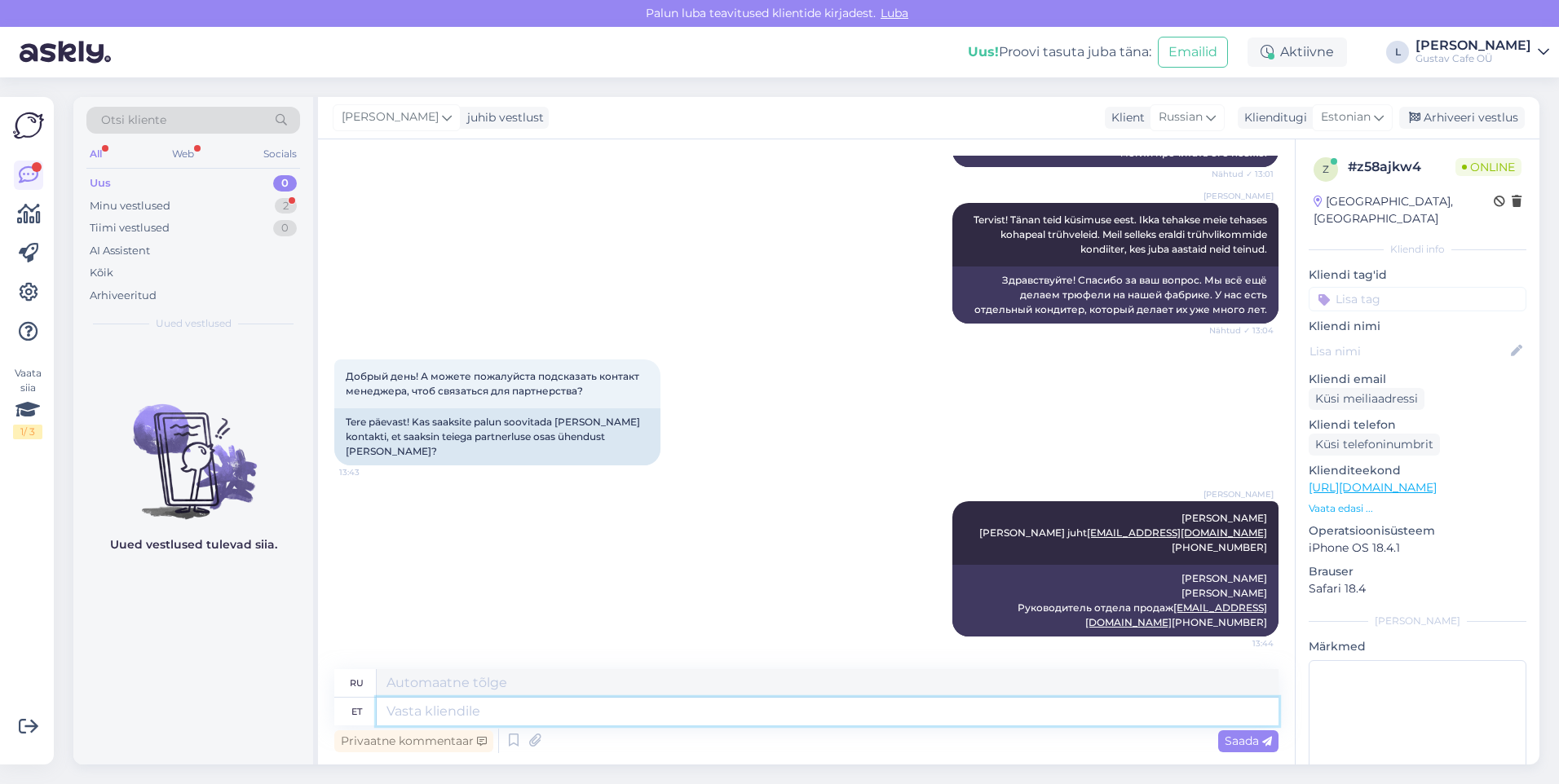
click at [856, 490] on textarea at bounding box center [827, 711] width 902 height 28
type textarea "Tema oi"
type textarea "Ее"
type textarea "Tema on me"
type textarea "Он есть"
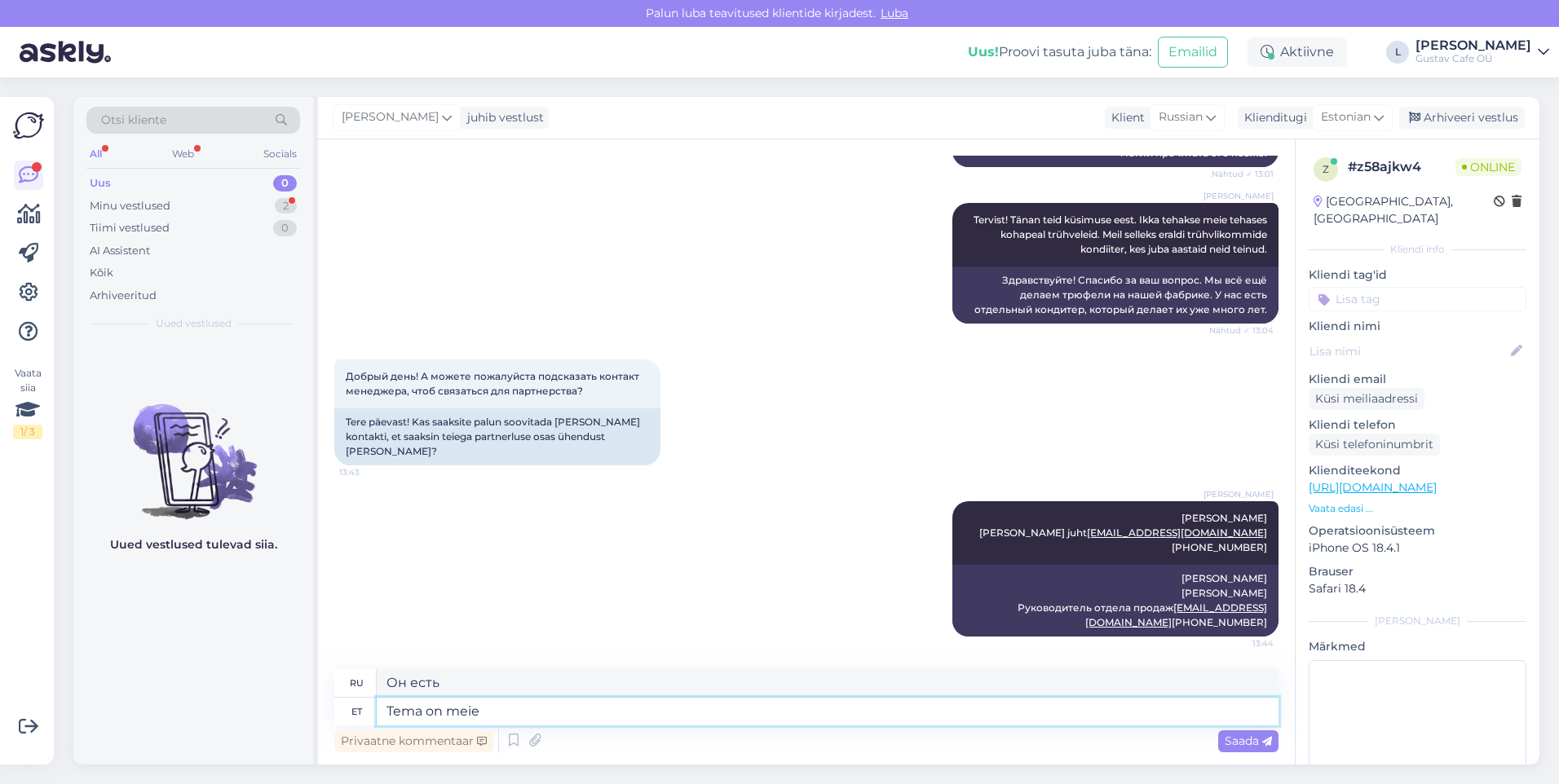
type textarea "Tema on meie"
type textarea "Он наш."
type textarea "Tema on meie müügiosakonnajuht e"
type textarea "Он наш менеджер по продажам."
type textarea "Tema on meie müügiosakonnajuht ehk o"
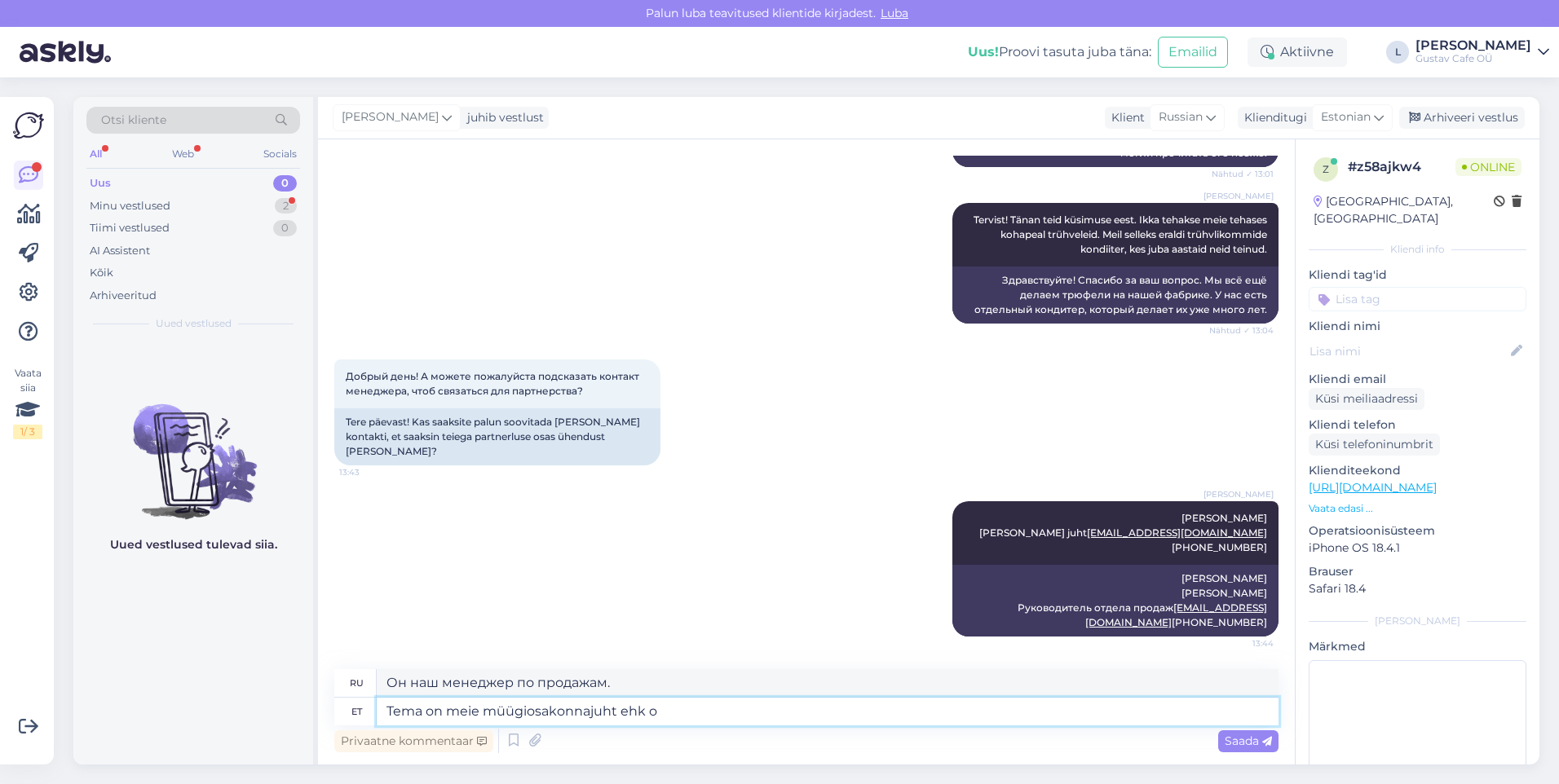
type textarea "Он наш менеджер по продажам, или"
type textarea "Tema on meie müügiosakonnajuht ehk on te"
type textarea "Он наш менеджер по продажам, поэтому он"
type textarea "Tema on meie müügiosakonnajuht ehk"
type textarea "Он наш менеджер по продажам, или"
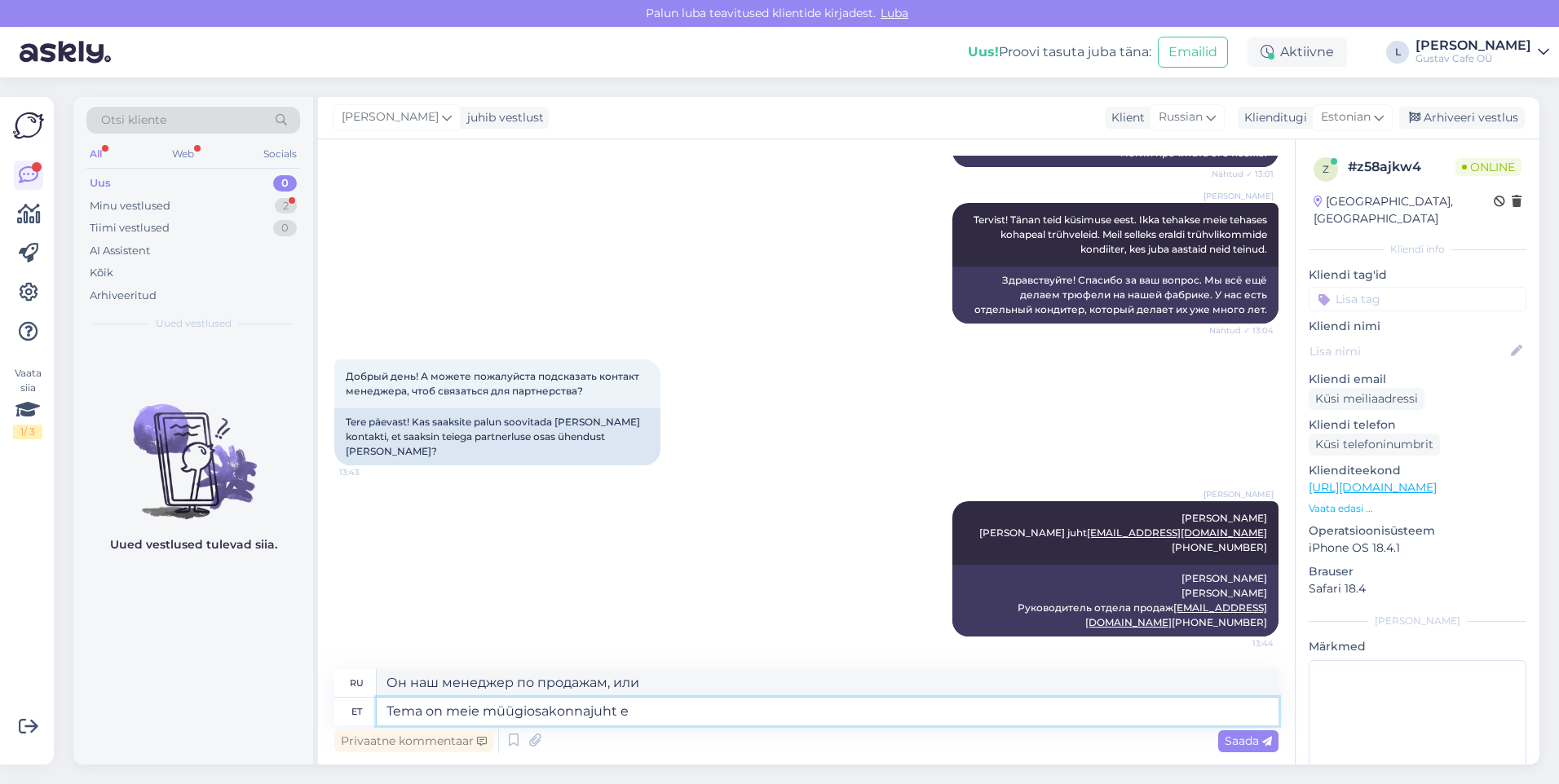
type textarea "Tema on meie müügiosakonnajuht"
type textarea "Он наш менеджер по продажам."
type textarea "Tema on meie müügiosakonnajuht tema peaks ole"
type textarea "Он наш менеджер по продажам, он должен"
type textarea "Tema on meie müügiosakonnajuht tema peaks olema ehk"
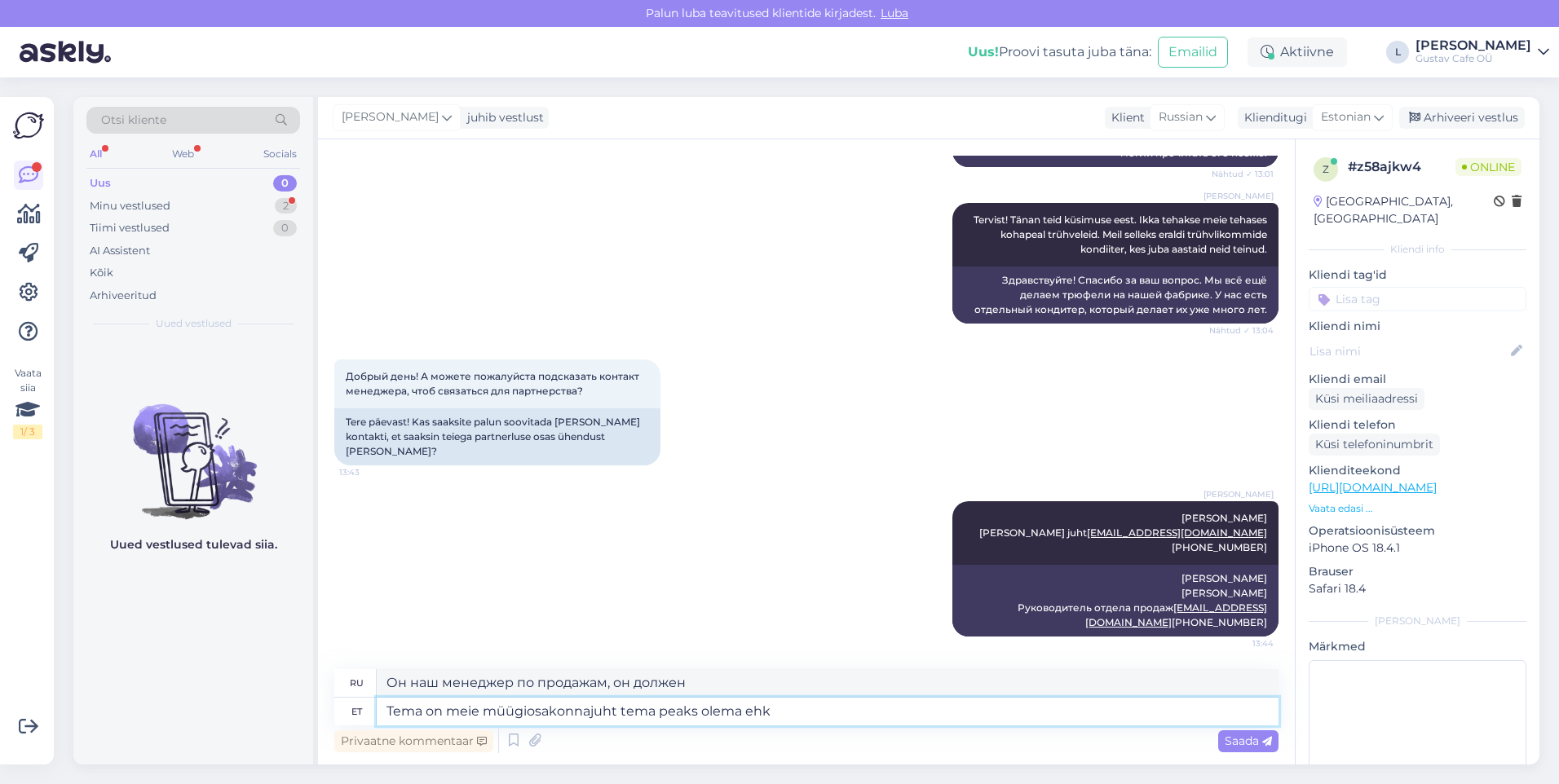
type textarea "Он наш менеджер по продажам, он должен быть"
type textarea "Tema on meie müügiosakonnajuht tema peaks olema ehk"
type textarea "Он наш менеджер по продажам, он должен быть, возможно,"
type textarea "Tema on meie müügiosakonnajuht tema peaks olema ehk saate"
type textarea "Он наш менеджер по продажам, он должен им быть, может быть, вы сможете"
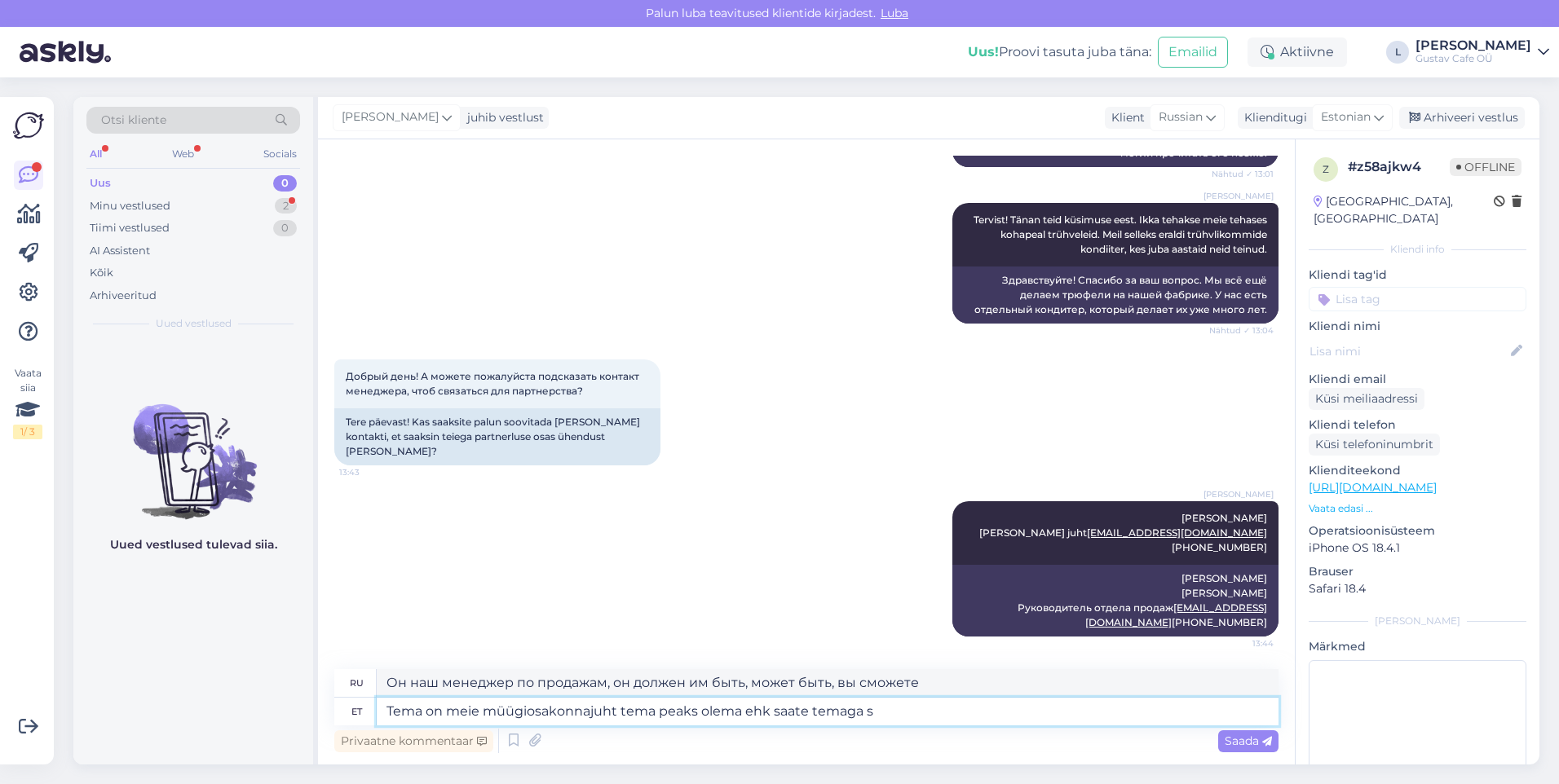
type textarea "Tema on meie müügiosakonnajuht tema peaks olema ehk saate temaga su"
type textarea "Он наш менеджер по продажам, он должен быть там, возможно, вы сможете с ним пог…"
type textarea "Tema on meie müügiosakonnajuht tema peaks olema ehk saate temaga suhelda part"
type textarea "Он наш менеджер по продажам, может быть, вы сможете с ним поговорить."
type textarea "Tema on meie müügiosakonnajuht tema peaks olema ehk saate temaga suhelda partne…"
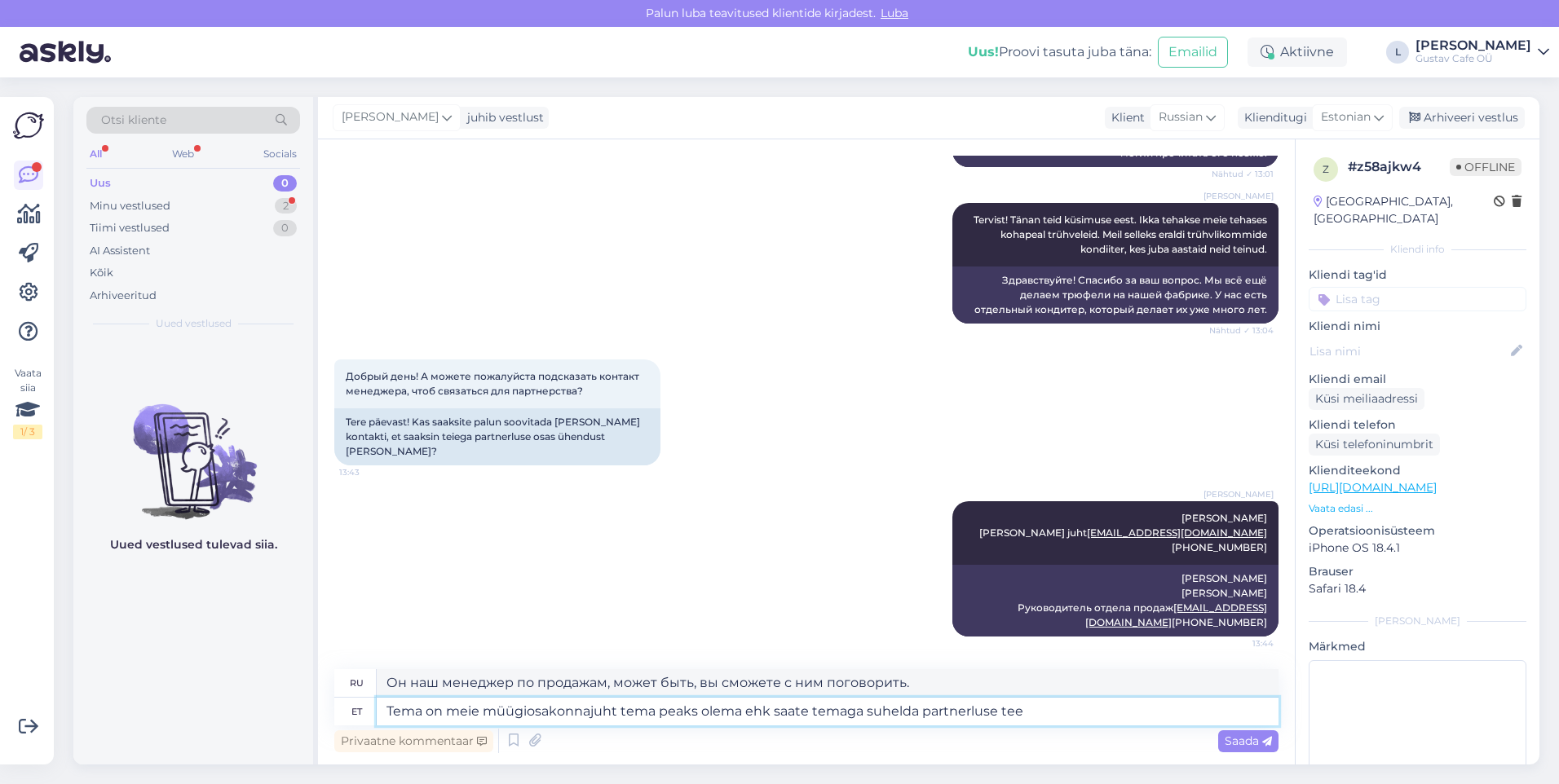
type textarea "Он наш менеджер по продажам, так и должно быть, возможно, вы могли бы связаться…"
type textarea "Tema on meie müügiosakonnajuht tema peaks olema ehk saate temaga suhelda partne…"
type textarea "Он наш менеджер по продажам, он должен быть там, возможно, вы сможете поговорит…"
type textarea "Tema on meie müügiosakonnajuht tema peaks olema ehk saate temaga suhelda partne…"
click at [237, 208] on div "Minu vestlused 2" at bounding box center [192, 206] width 213 height 23
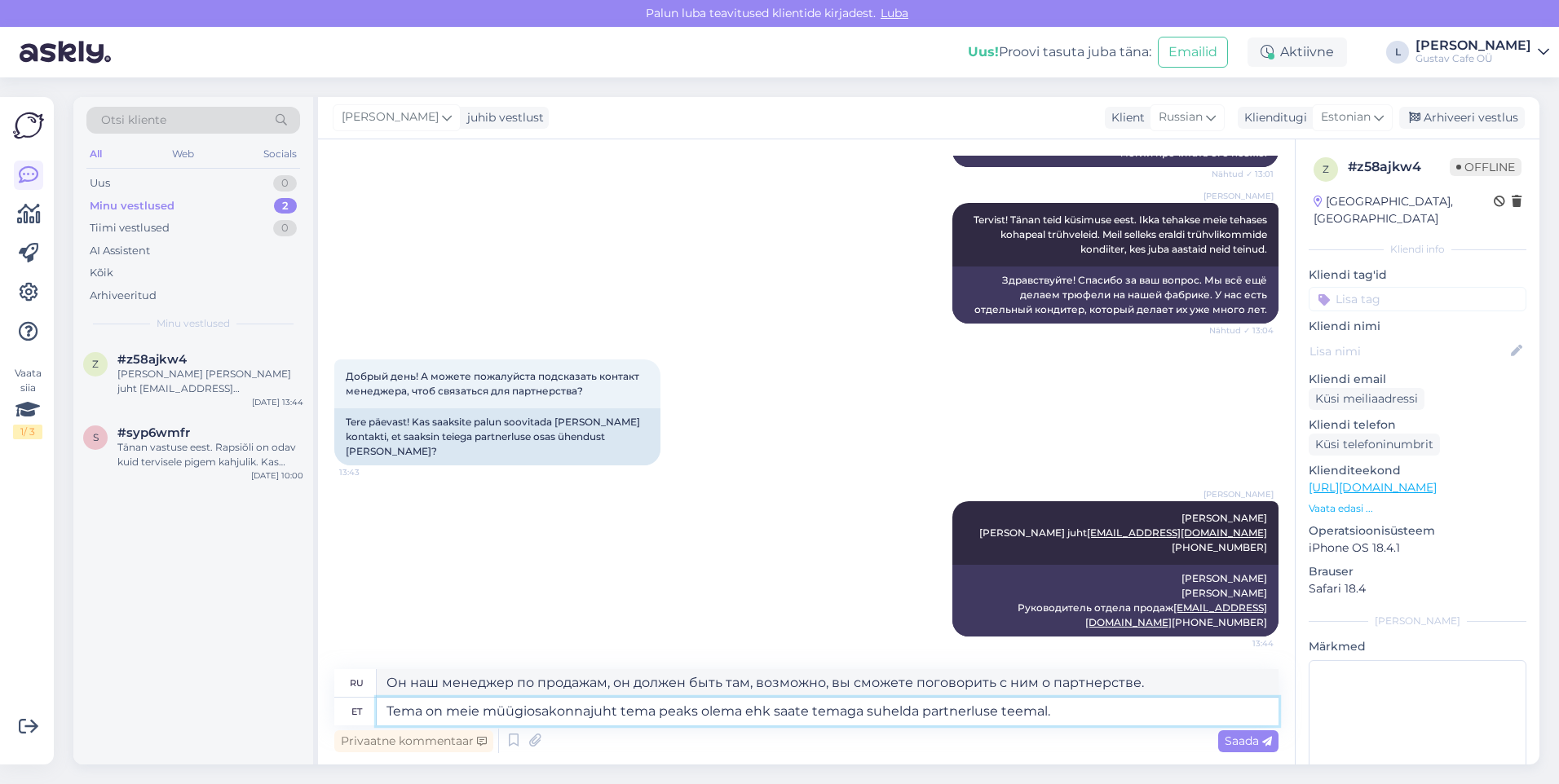
click at [880, 490] on textarea "Tema on meie müügiosakonnajuht tema peaks olema ehk saate temaga suhelda partne…" at bounding box center [827, 711] width 902 height 28
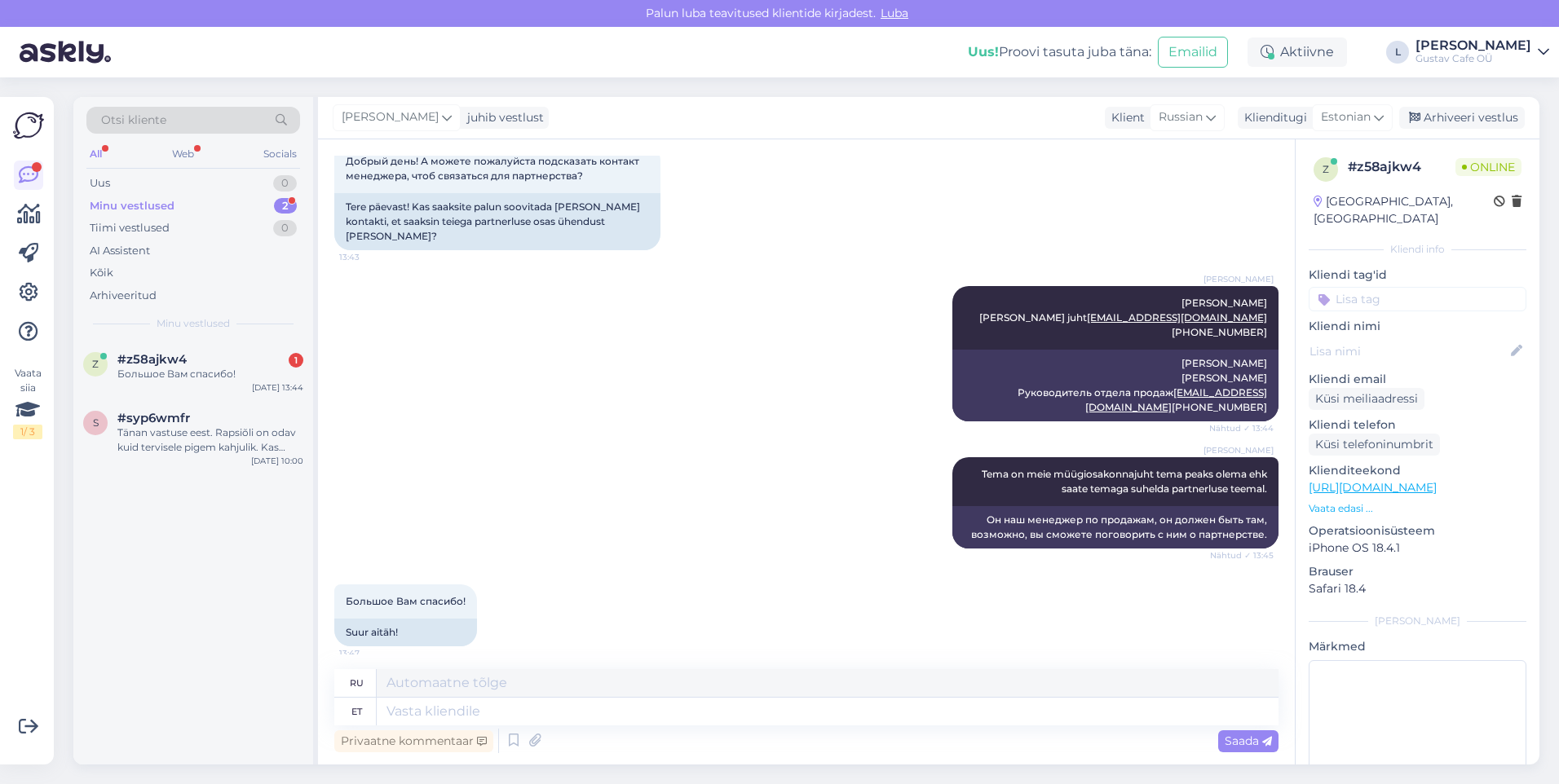
scroll to position [621, 0]
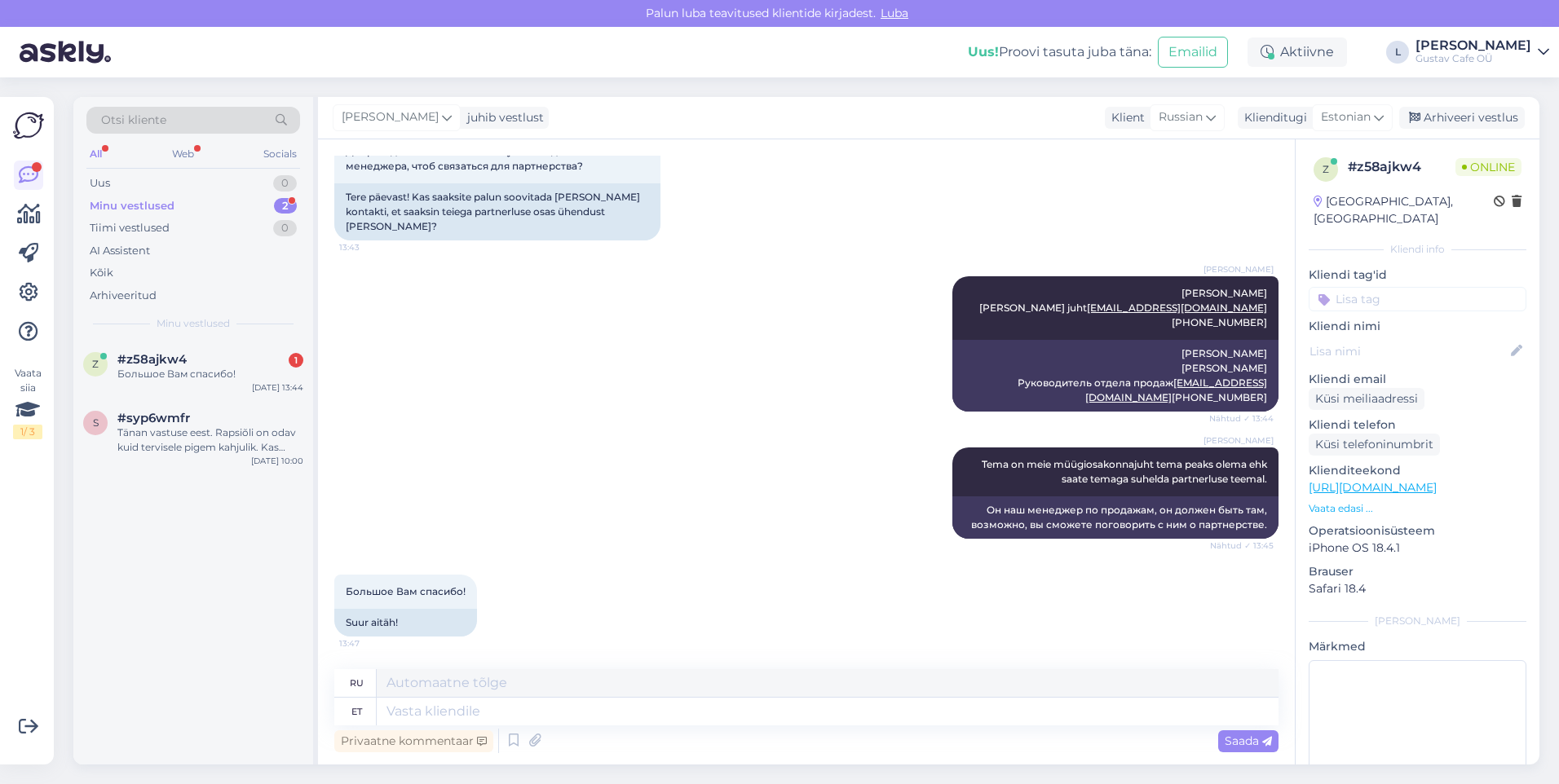
drag, startPoint x: 690, startPoint y: 475, endPoint x: 647, endPoint y: 484, distance: 43.9
click at [691, 475] on div "[PERSON_NAME] on meie müügiosakonnajuht tema peaks olema ehk saate temaga suhel…" at bounding box center [806, 493] width 944 height 127
click at [128, 380] on div "Большое Вам спасибо!" at bounding box center [210, 374] width 186 height 15
click at [569, 490] on textarea at bounding box center [827, 711] width 902 height 28
type textarea "Ikka."
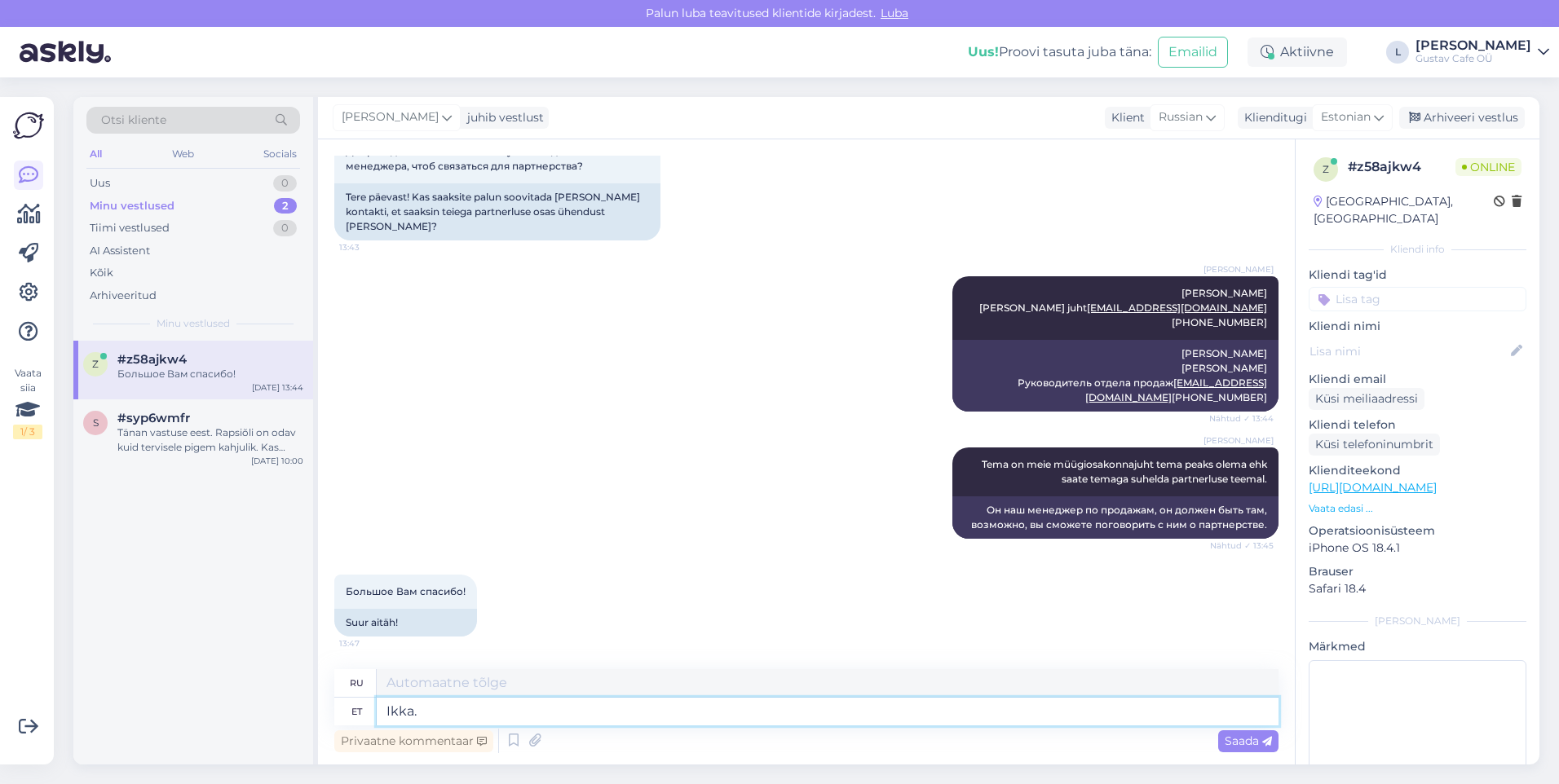
type textarea "Все еще."
type textarea "Ikka. [GEOGRAPHIC_DATA]"
type textarea "Всё равно. Отлично."
type textarea "Ikka. Kena päeva j"
type textarea "Тем не менее. Хорошего дня."
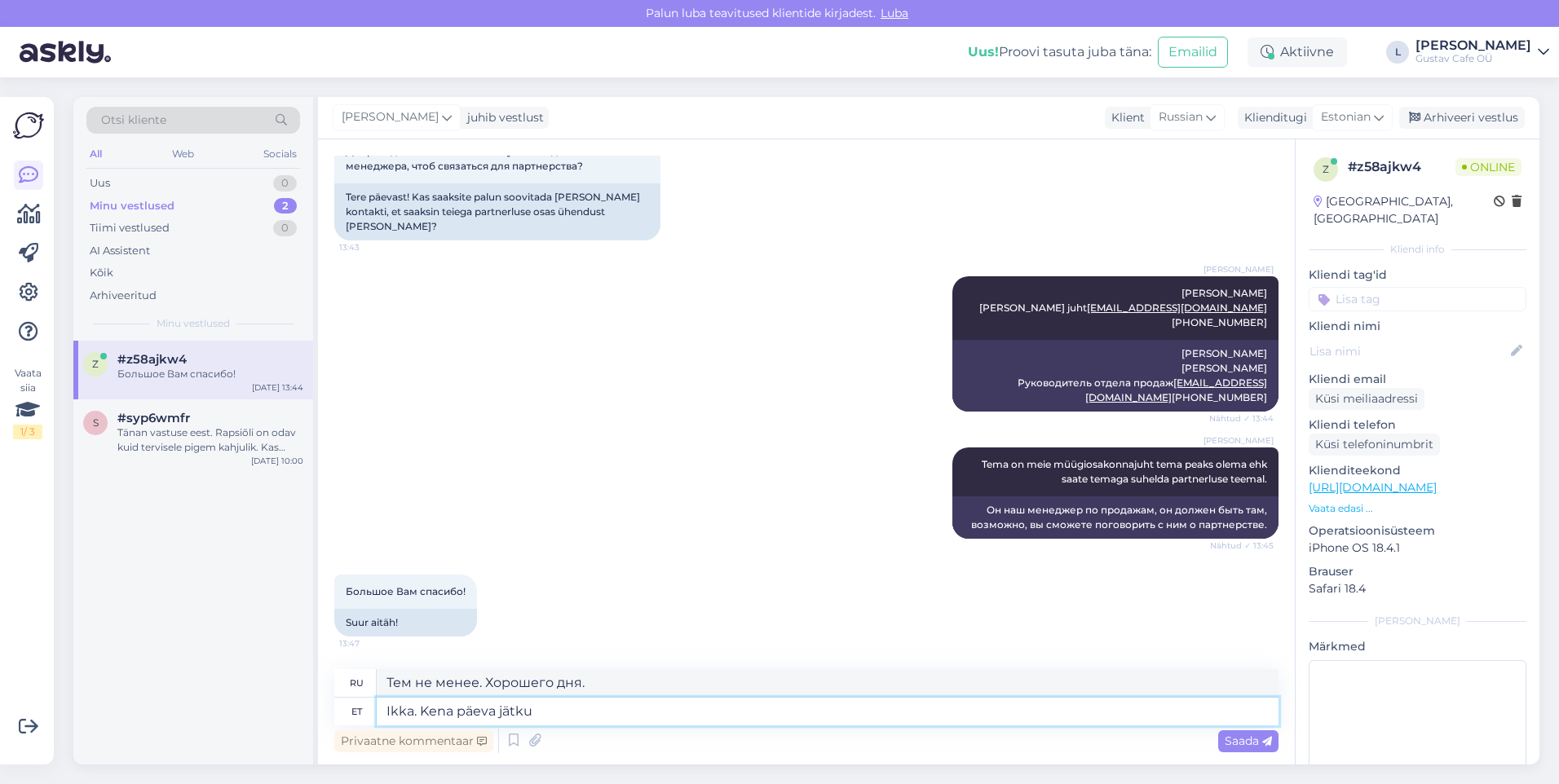
type textarea "Ikka. Kena päeva jätku!"
type textarea "Тем не менее. Хорошего дня!"
type textarea "Ikka. Kena päeva jätku!"
click at [1037, 490] on div "Privaatne kommentaar Saada" at bounding box center [806, 740] width 944 height 31
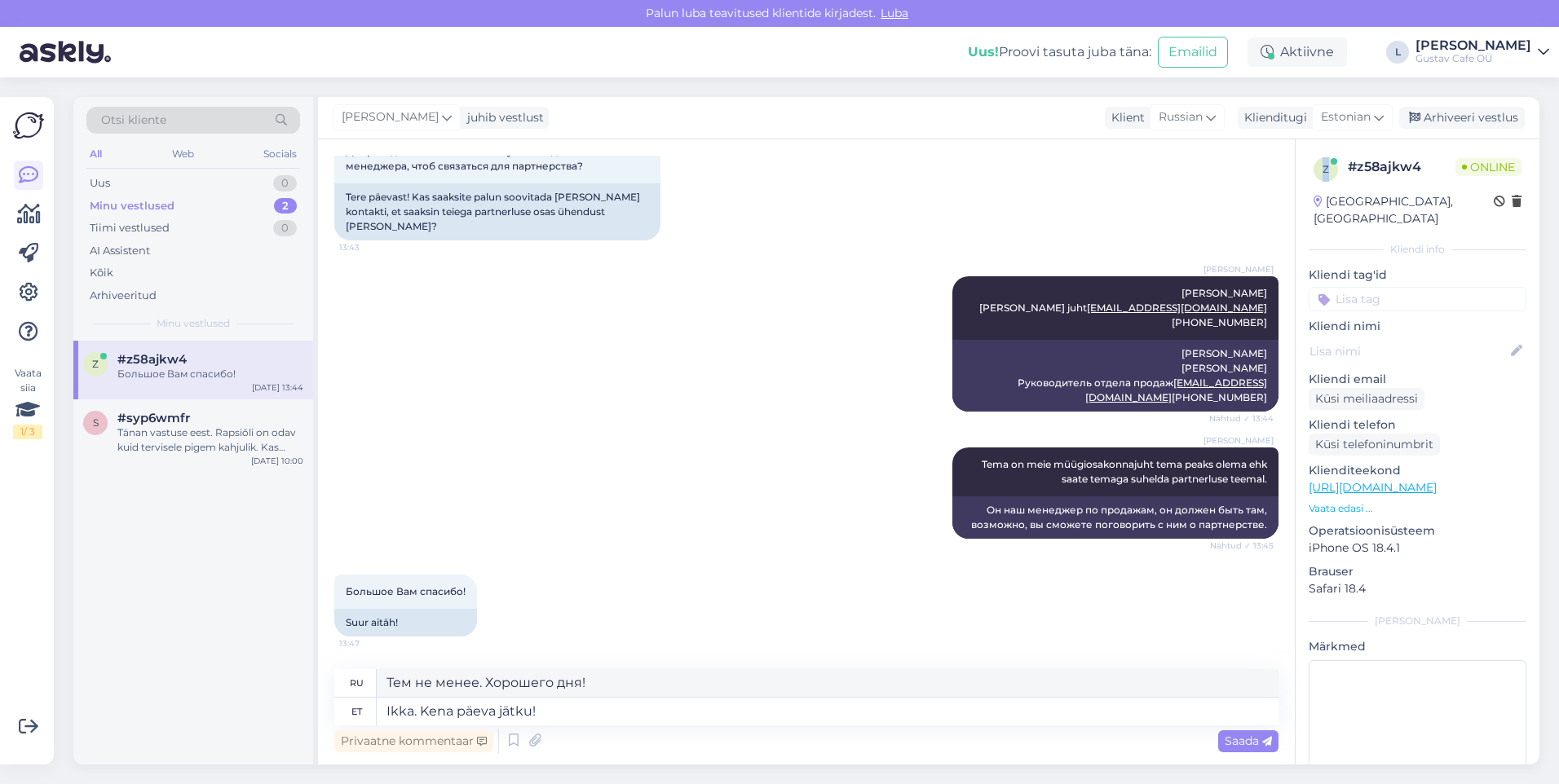
click at [1037, 490] on div "Saada" at bounding box center [1248, 741] width 60 height 22
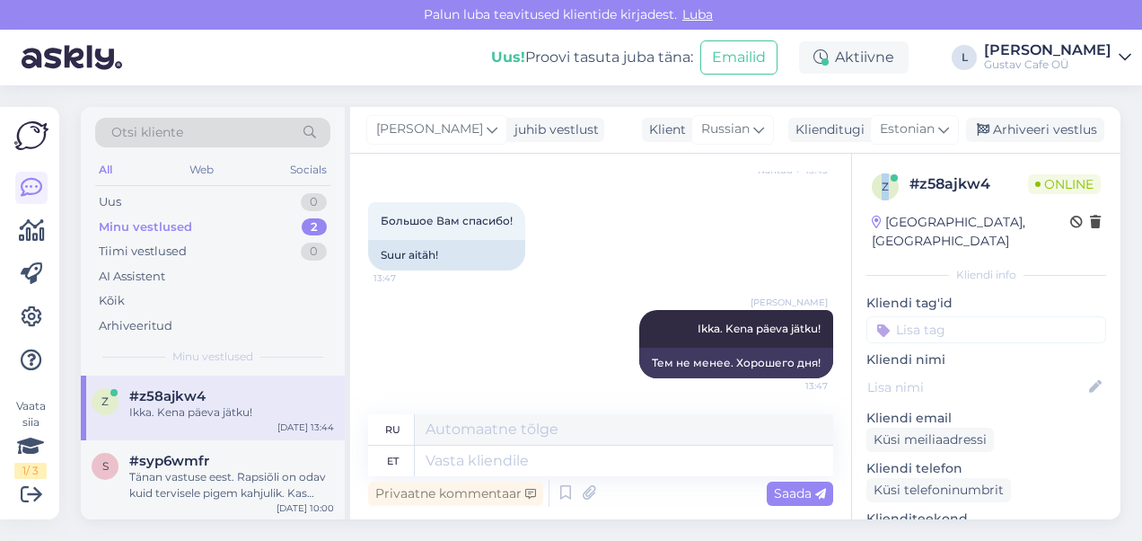
scroll to position [1115, 0]
